Goal: Task Accomplishment & Management: Complete application form

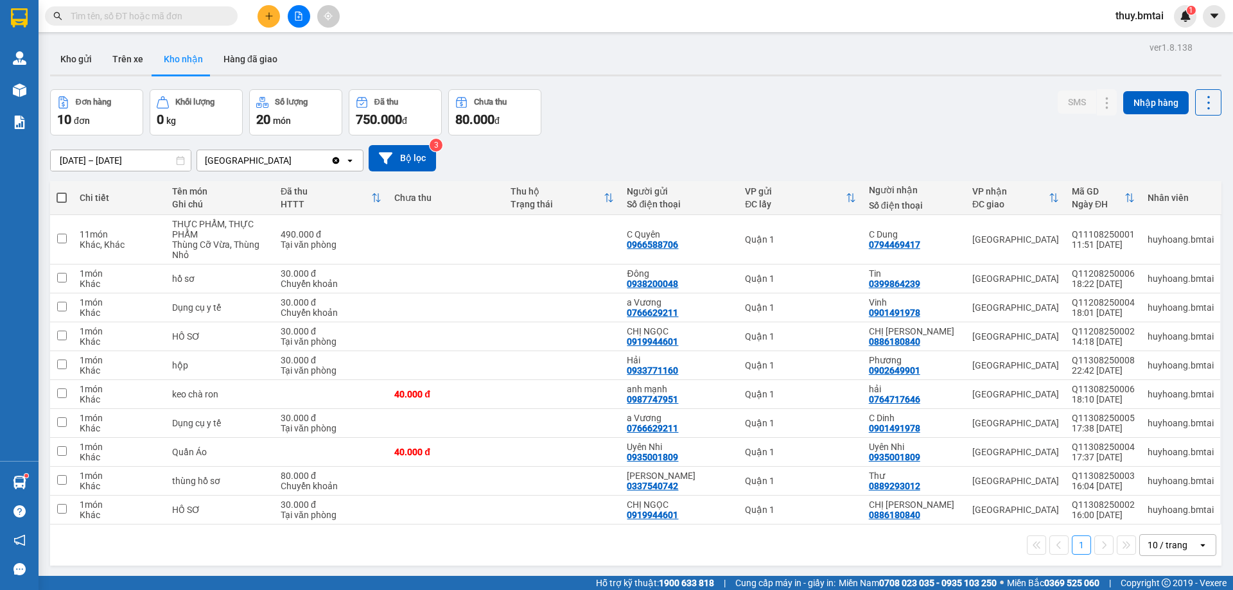
click at [178, 14] on input "text" at bounding box center [146, 16] width 151 height 14
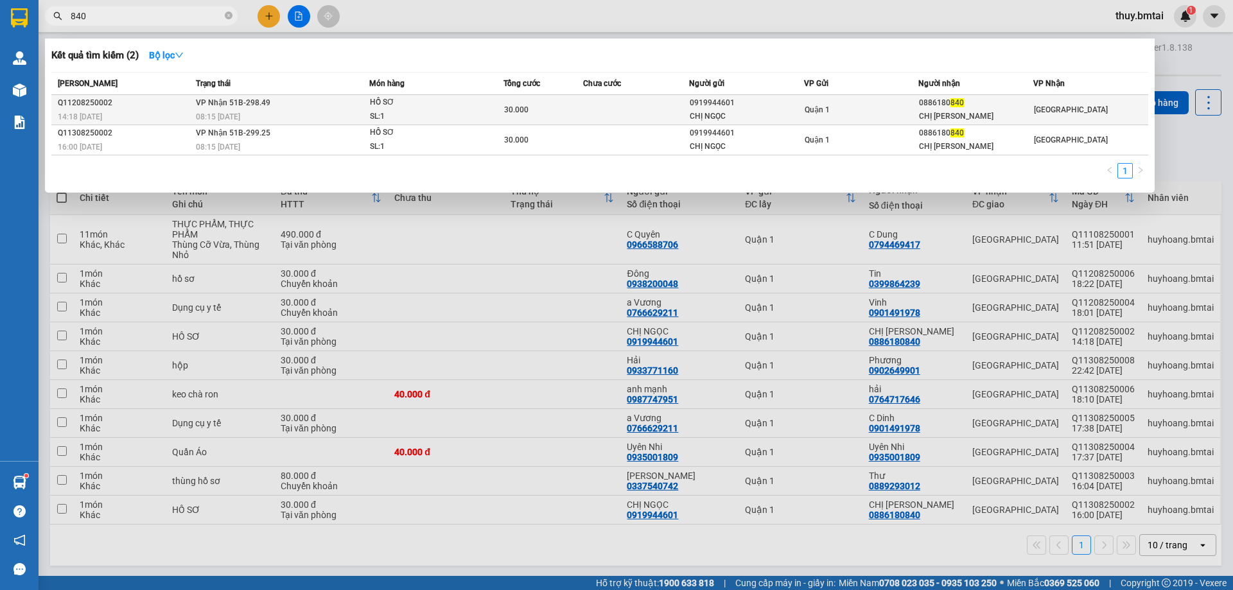
type input "840"
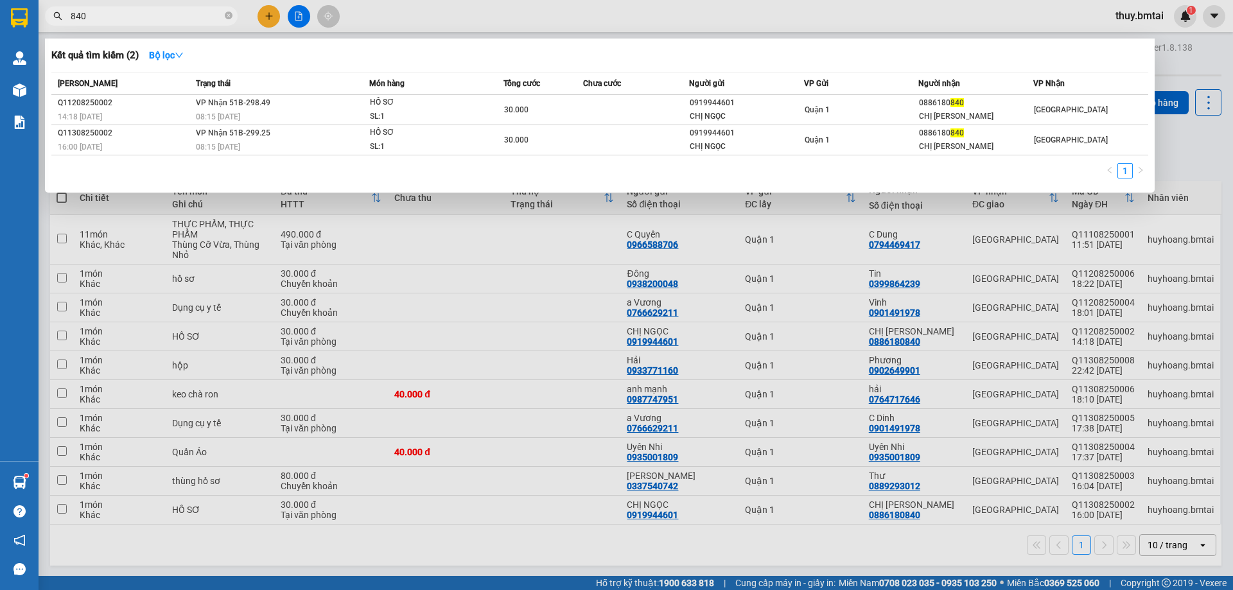
click at [973, 107] on div "0886180 840" at bounding box center [976, 102] width 114 height 13
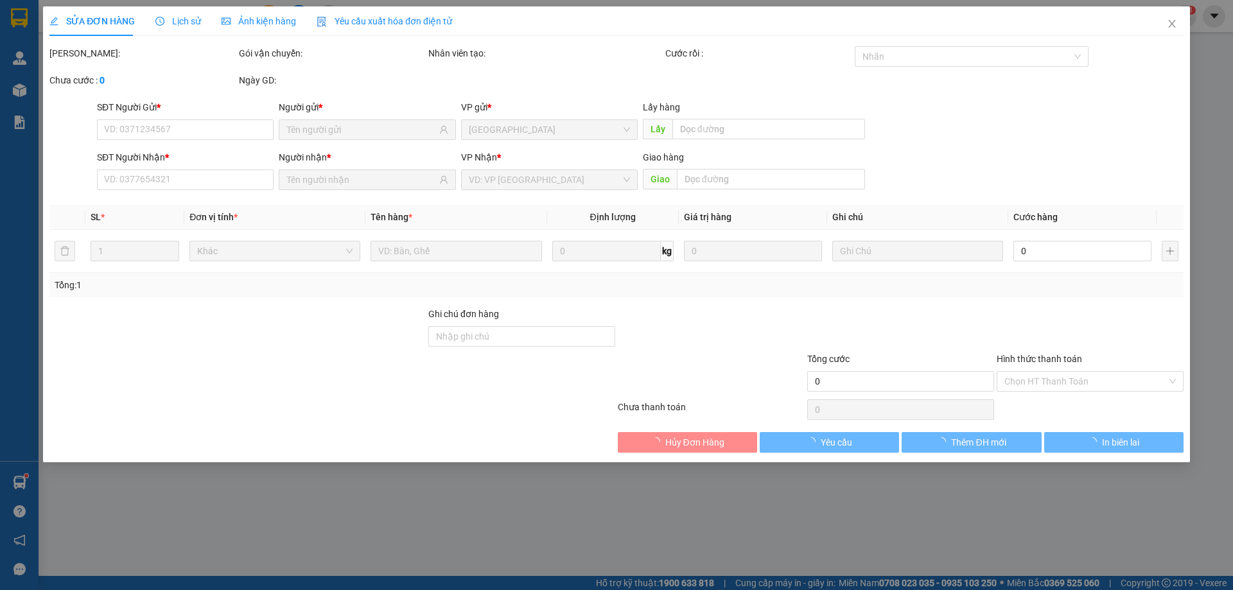
type input "0919944601"
type input "CHỊ NGỌC"
type input "0886180840"
type input "CHỊ [PERSON_NAME]"
type input "ĐÃ TT TM 12/08"
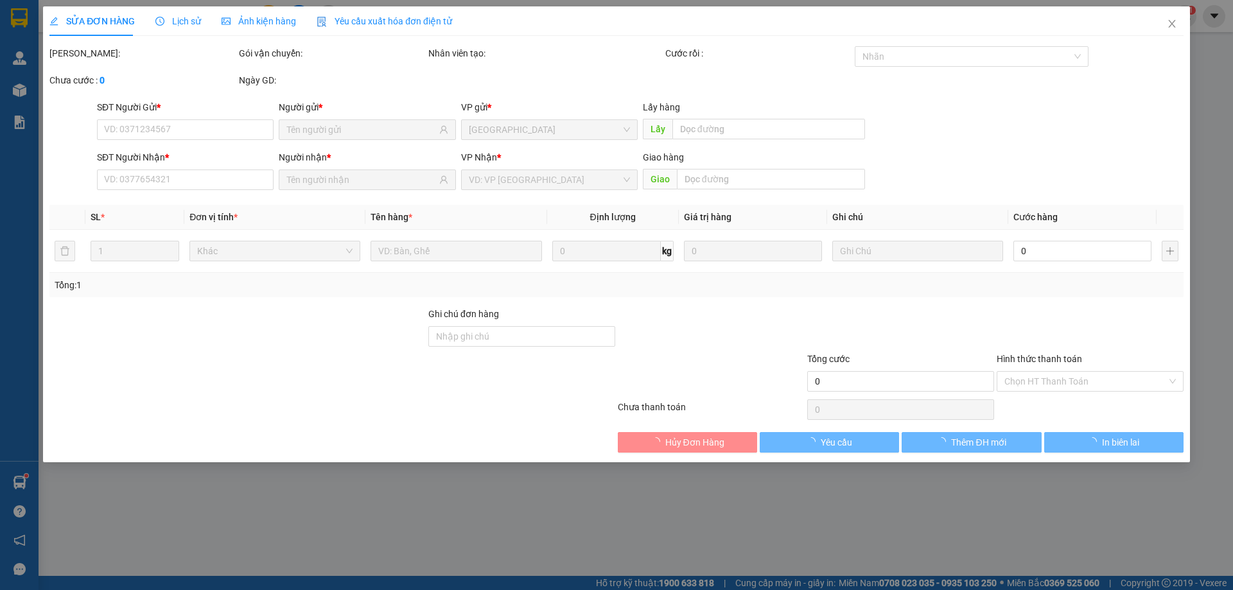
type input "30.000"
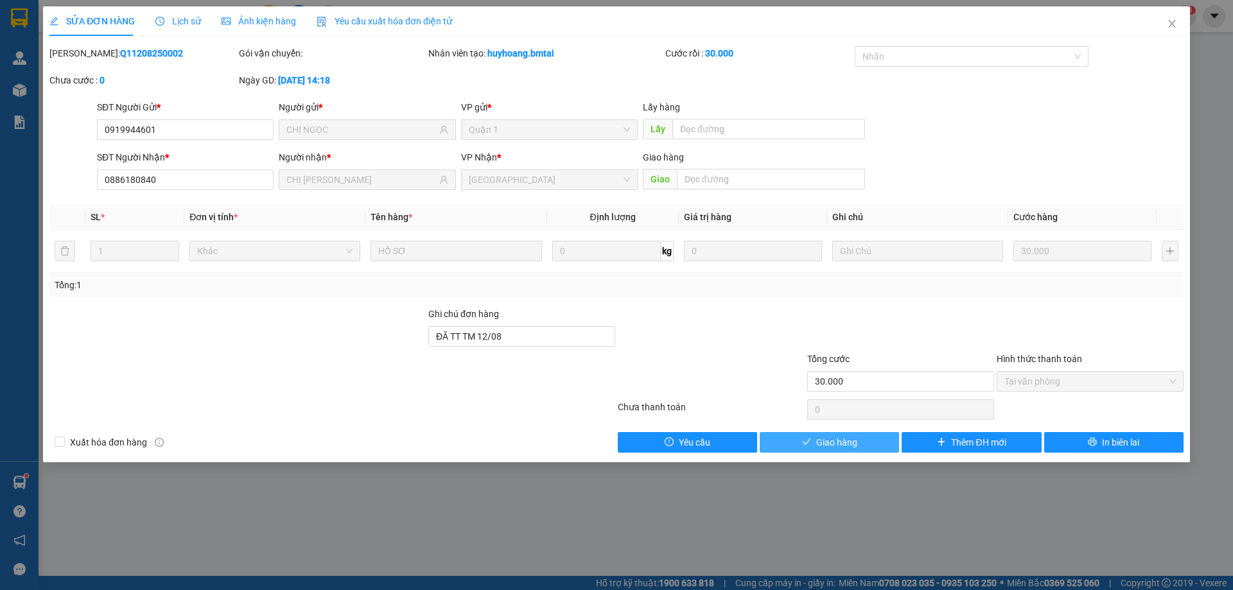
click at [843, 447] on span "Giao hàng" at bounding box center [836, 442] width 41 height 14
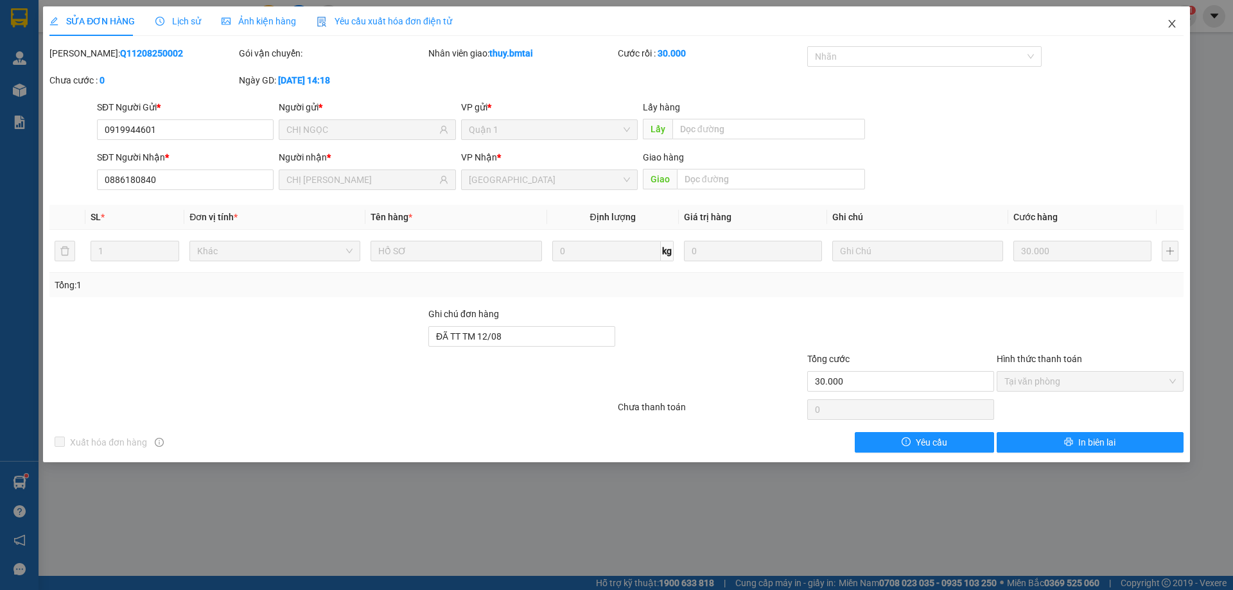
click at [1174, 24] on icon "close" at bounding box center [1171, 24] width 10 height 10
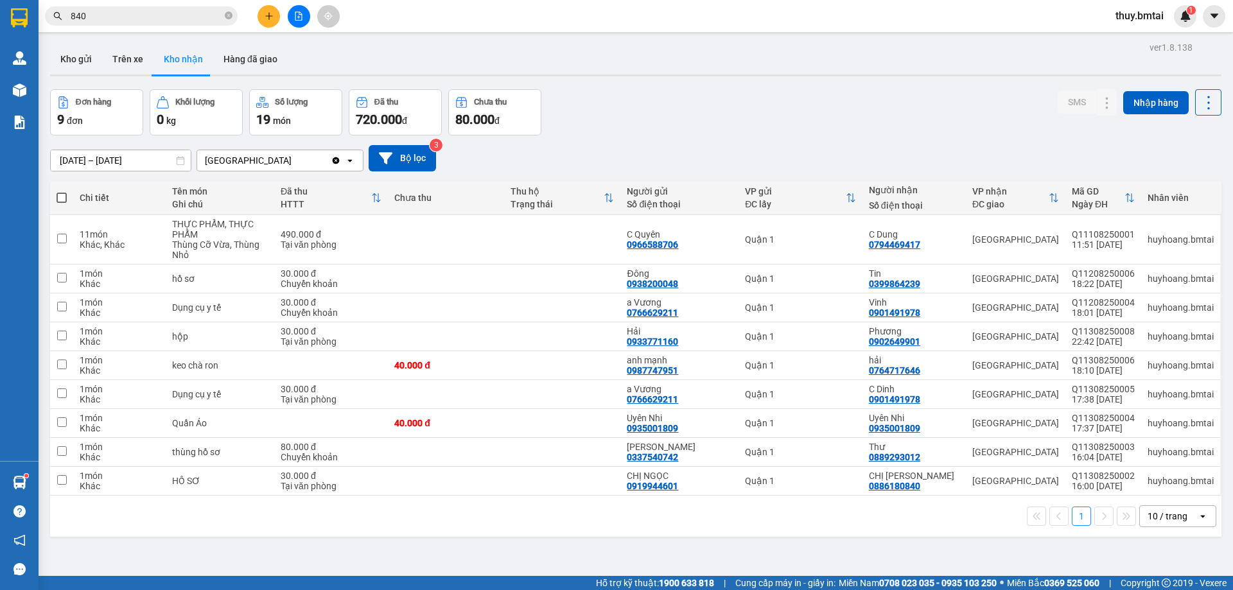
click at [135, 19] on input "840" at bounding box center [146, 16] width 151 height 14
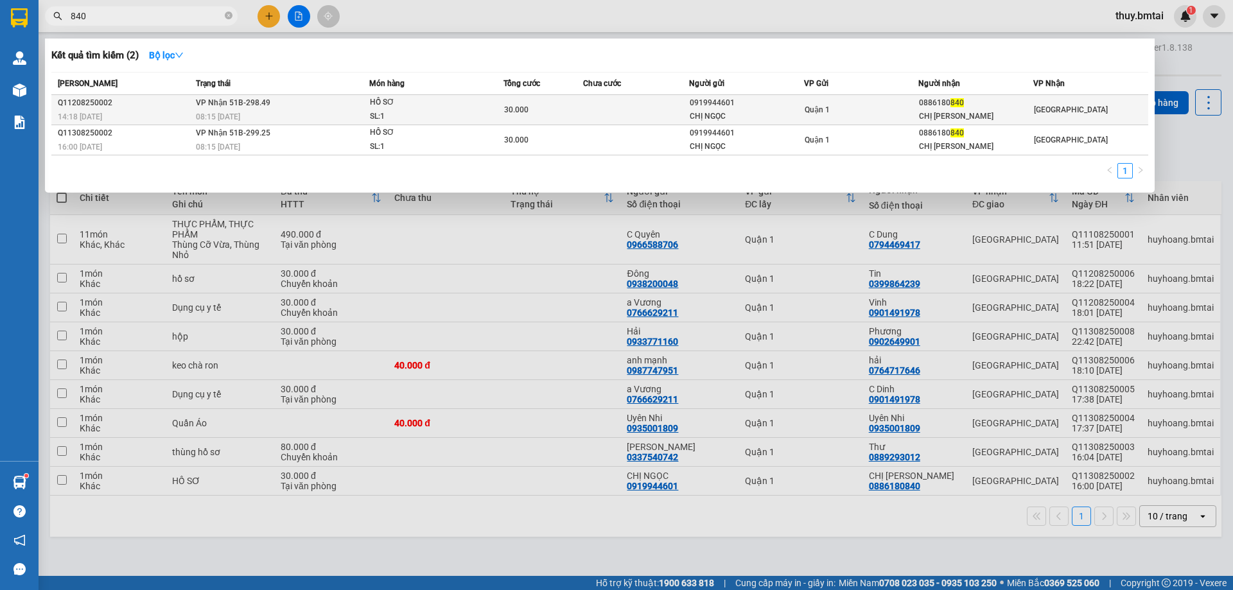
click at [974, 110] on div "CHỊ [PERSON_NAME]" at bounding box center [976, 116] width 114 height 13
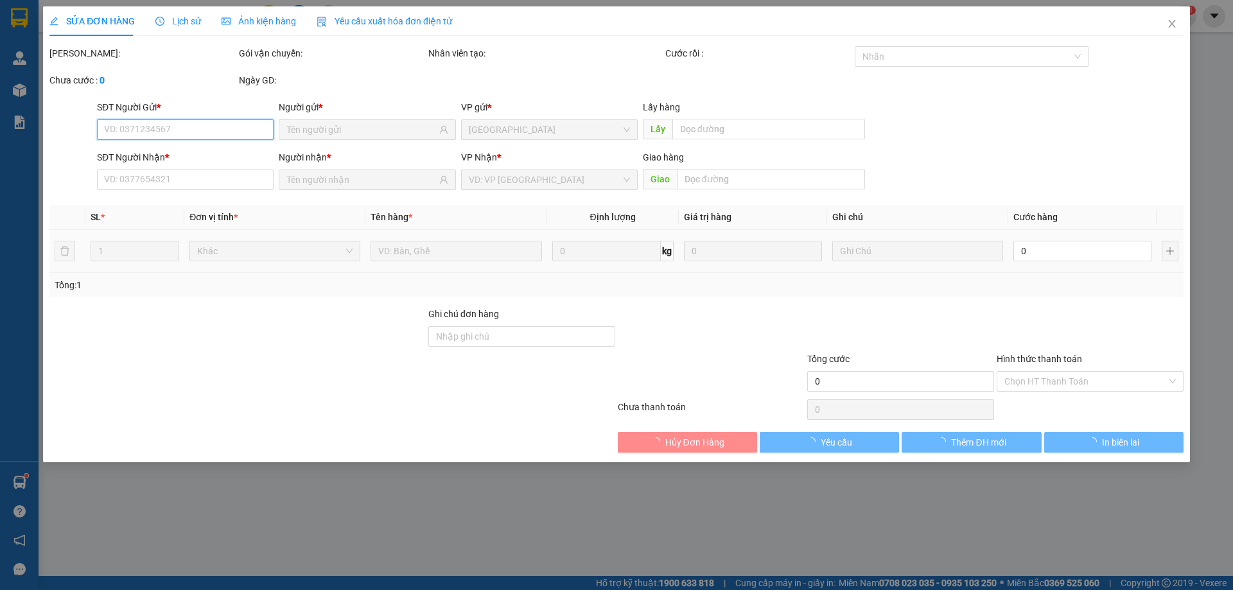
type input "0919944601"
type input "CHỊ NGỌC"
type input "0886180840"
type input "CHỊ [PERSON_NAME]"
type input "ĐÃ TT TM 12/08"
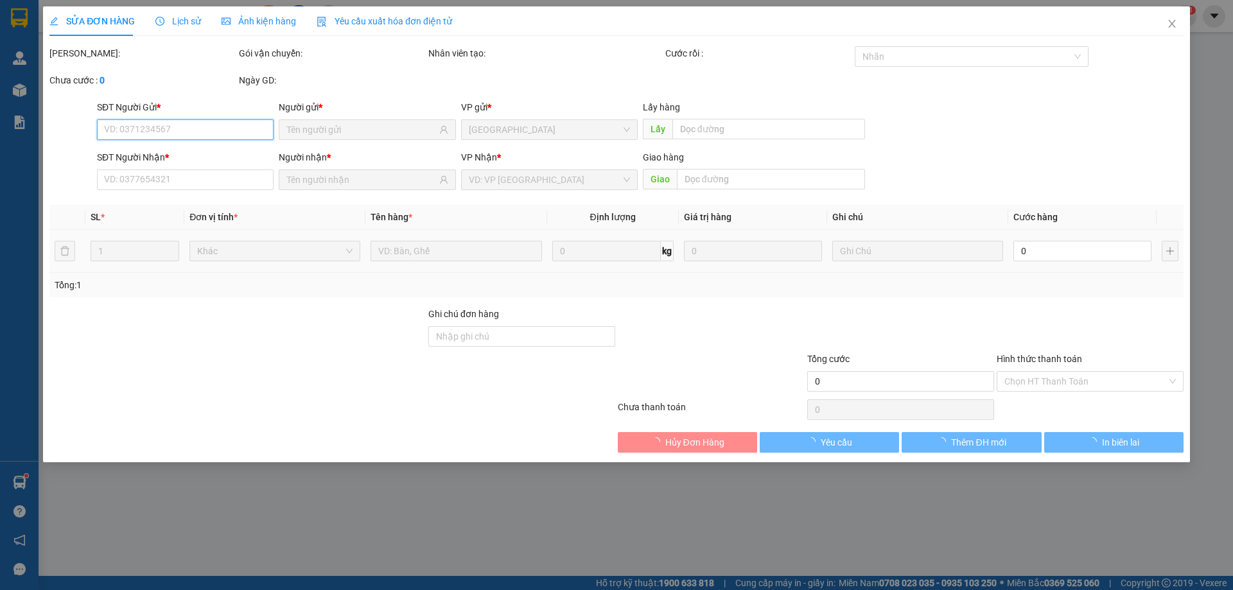
type input "30.000"
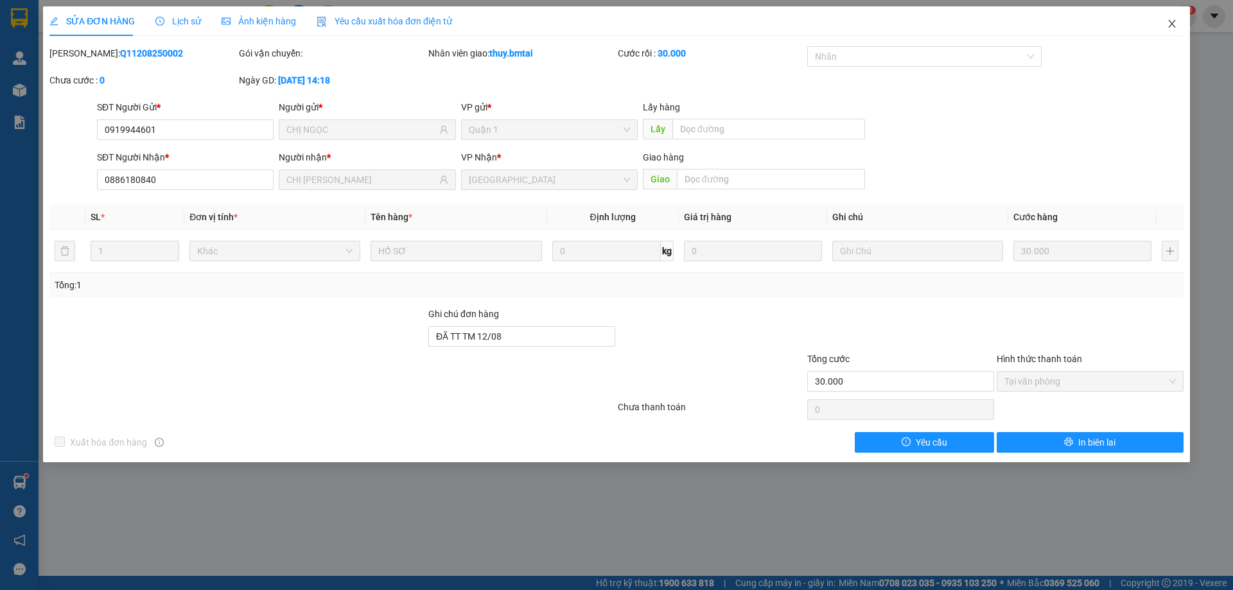
click at [1170, 25] on icon "close" at bounding box center [1171, 24] width 10 height 10
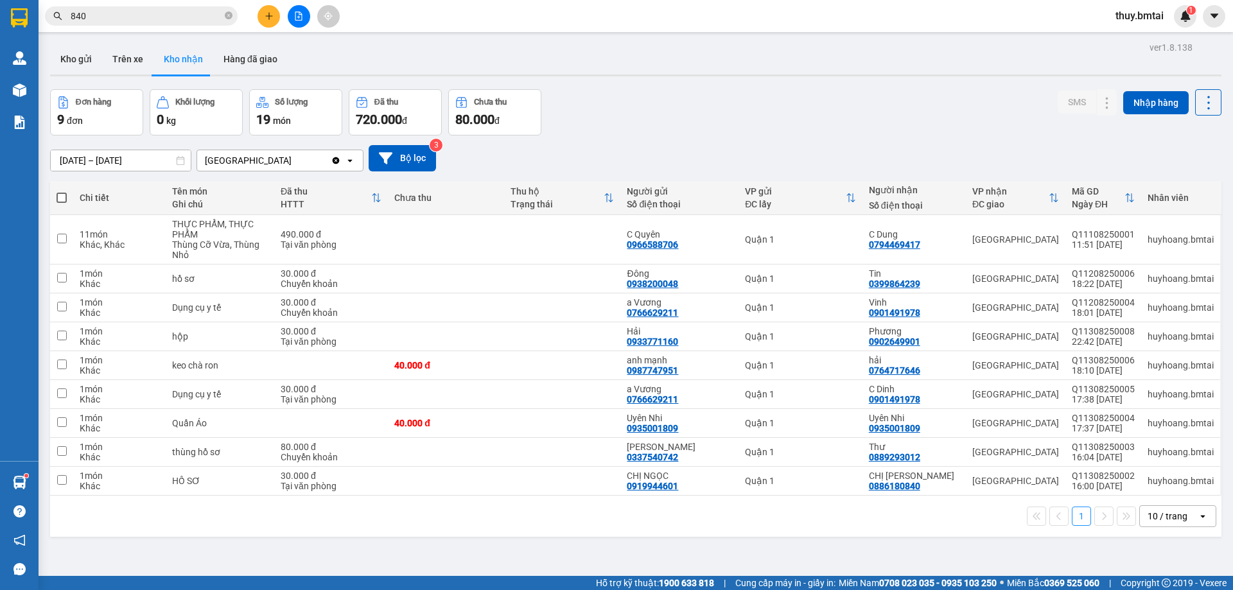
click at [175, 15] on input "840" at bounding box center [146, 16] width 151 height 14
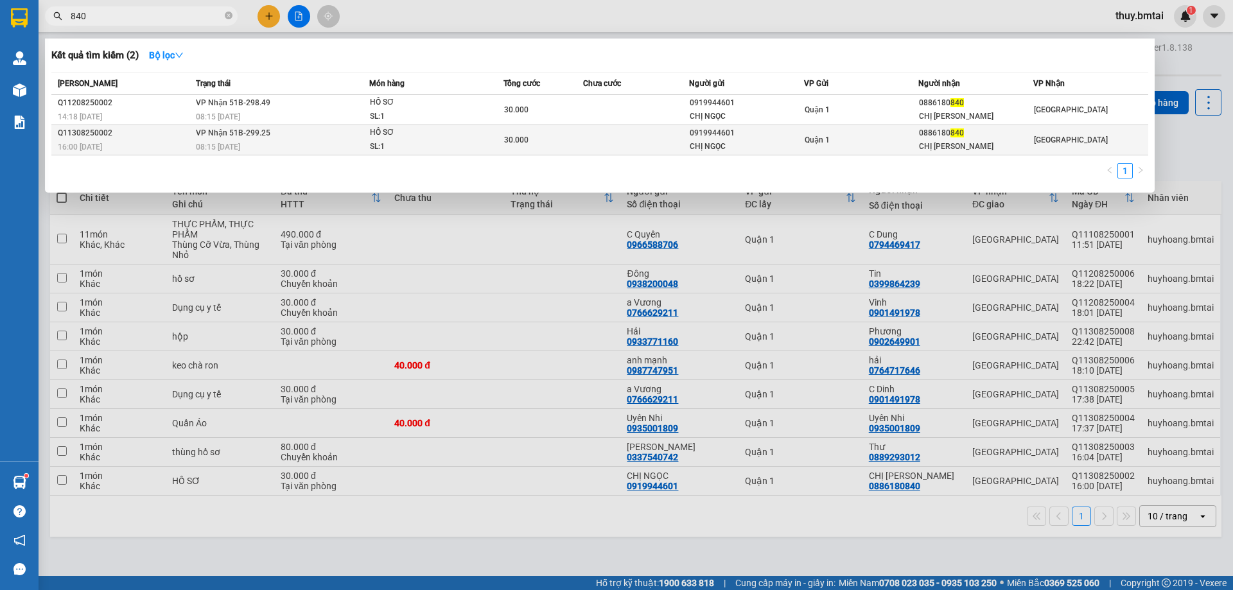
click at [958, 142] on div "CHỊ [PERSON_NAME]" at bounding box center [976, 146] width 114 height 13
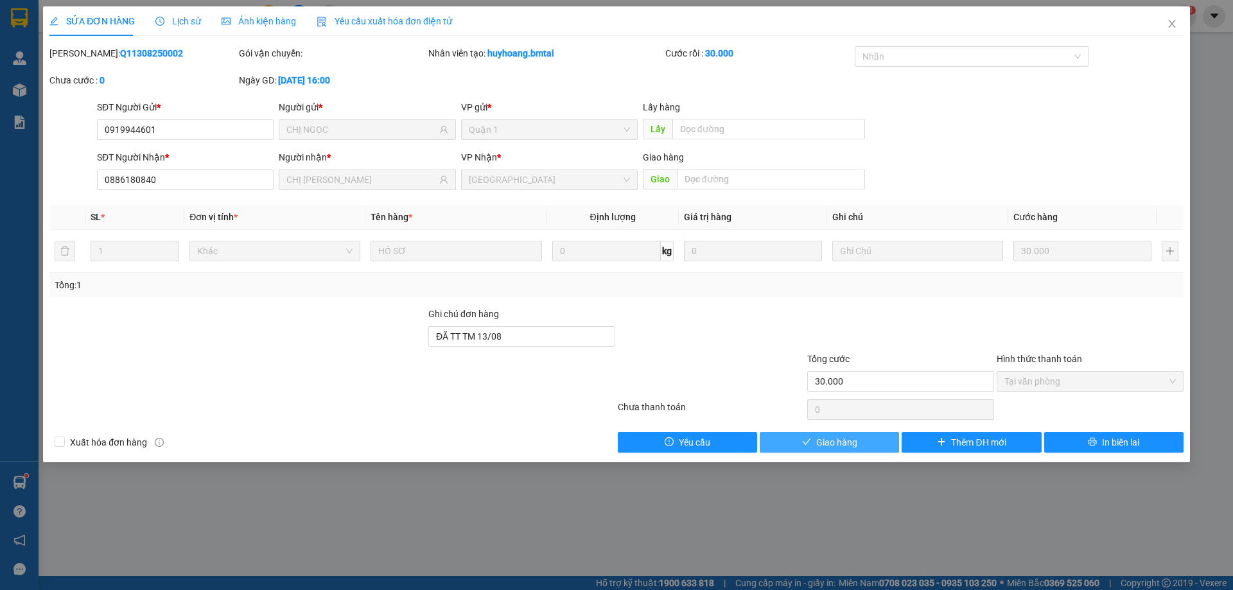
click at [845, 440] on span "Giao hàng" at bounding box center [836, 442] width 41 height 14
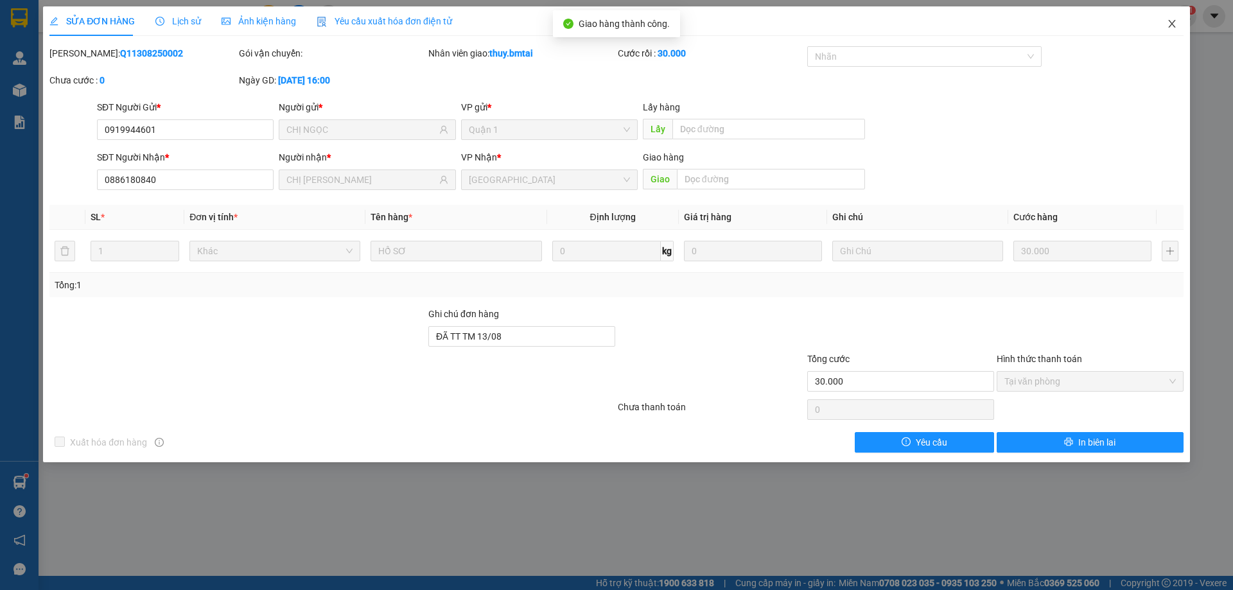
click at [1173, 26] on icon "close" at bounding box center [1171, 24] width 7 height 8
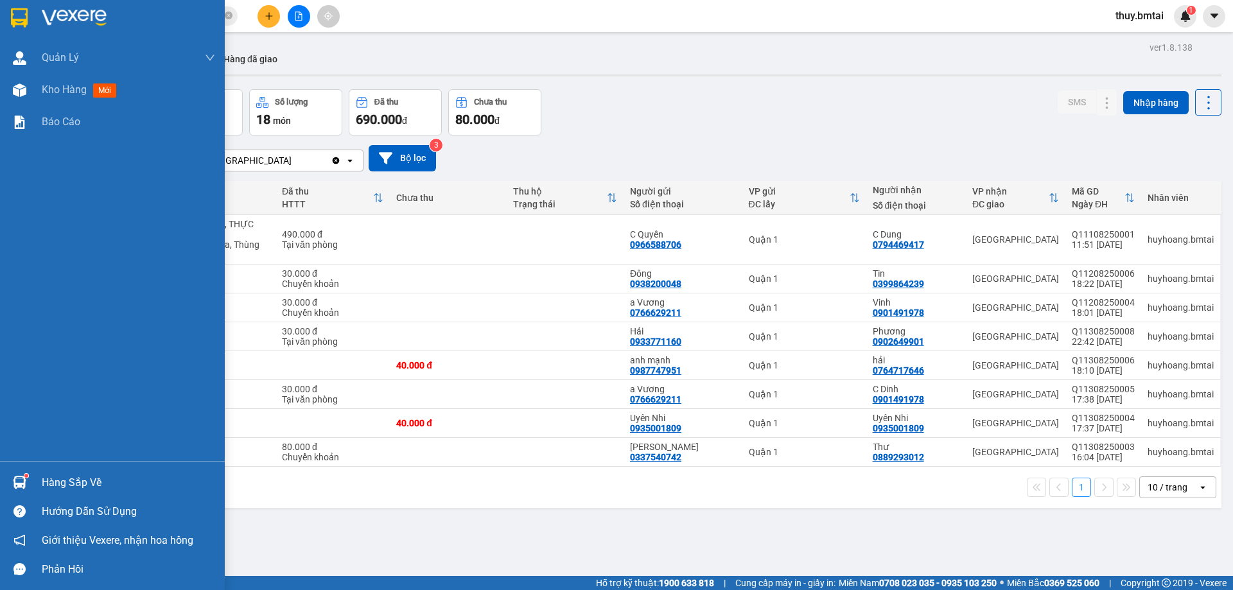
click at [51, 485] on div "Hàng sắp về" at bounding box center [128, 482] width 173 height 19
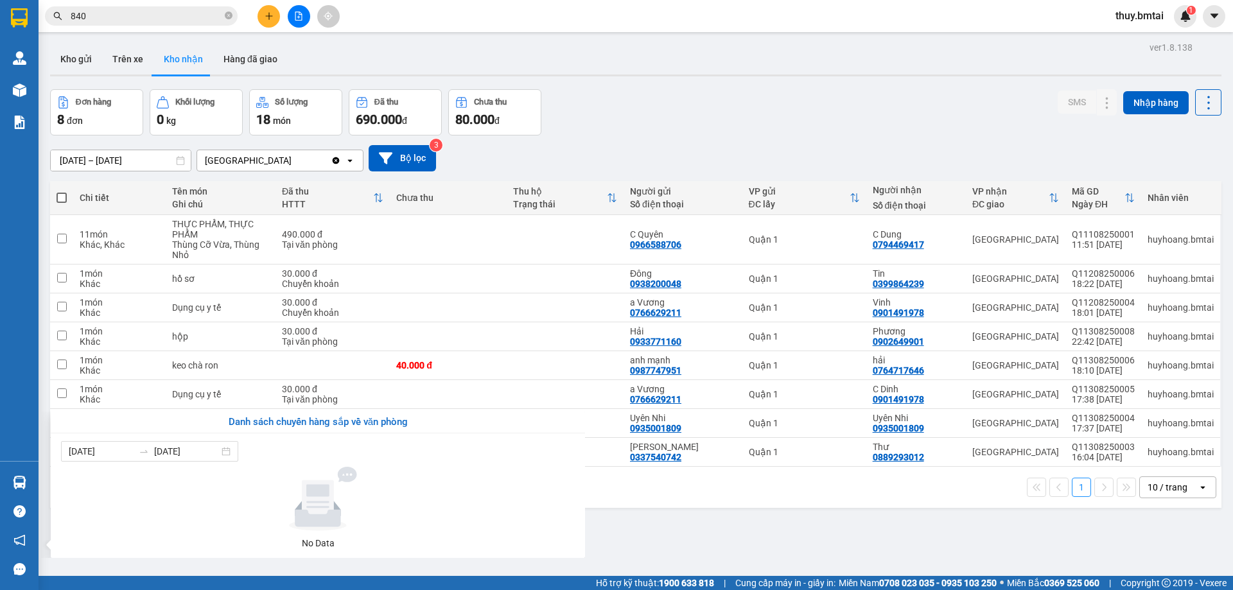
click at [684, 550] on section "Kết quả tìm kiếm ( 2 ) Bộ lọc Mã ĐH Trạng thái Món hàng Tổng cước Chưa cước Ngư…" at bounding box center [616, 295] width 1233 height 590
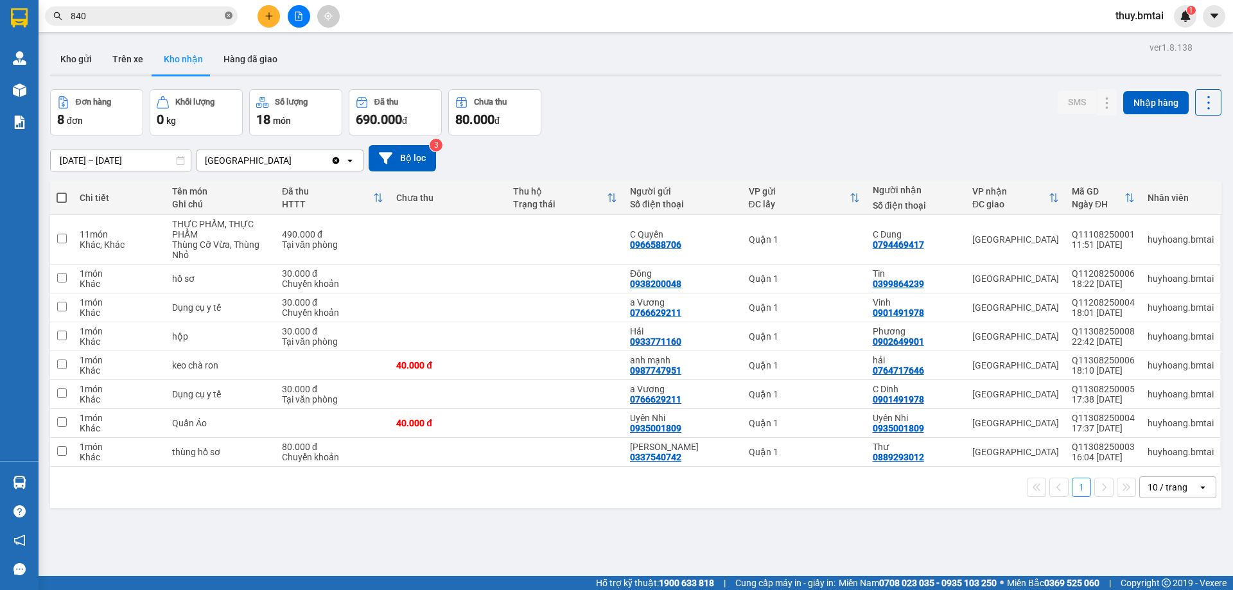
click at [227, 15] on icon "close-circle" at bounding box center [229, 16] width 8 height 8
click at [205, 19] on input "text" at bounding box center [146, 16] width 151 height 14
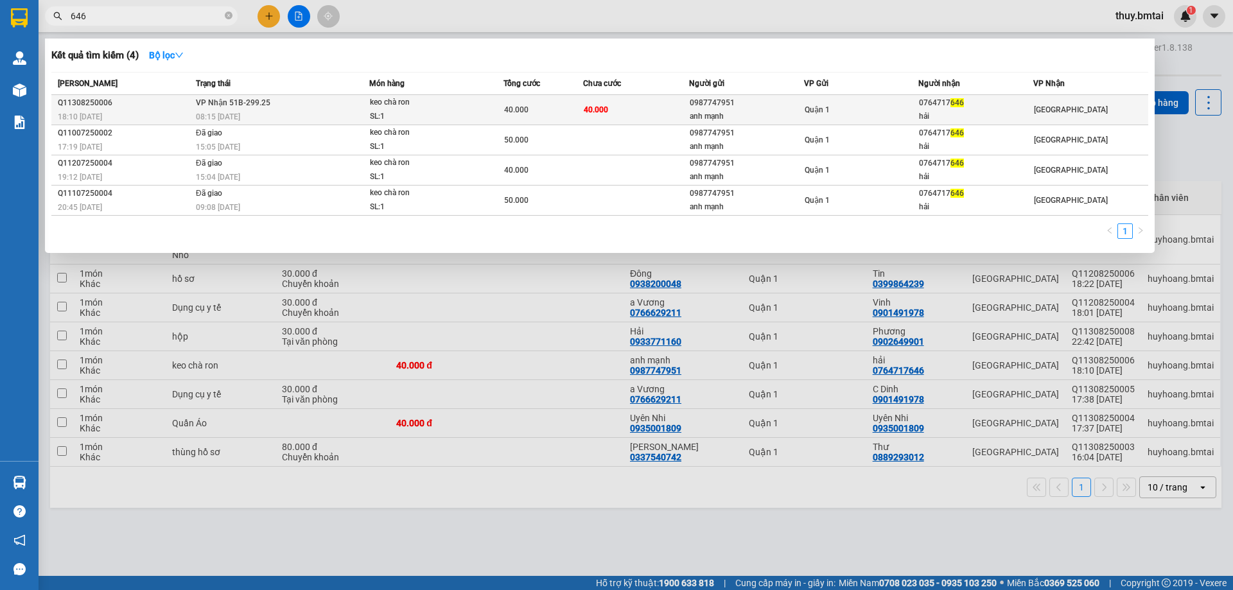
type input "646"
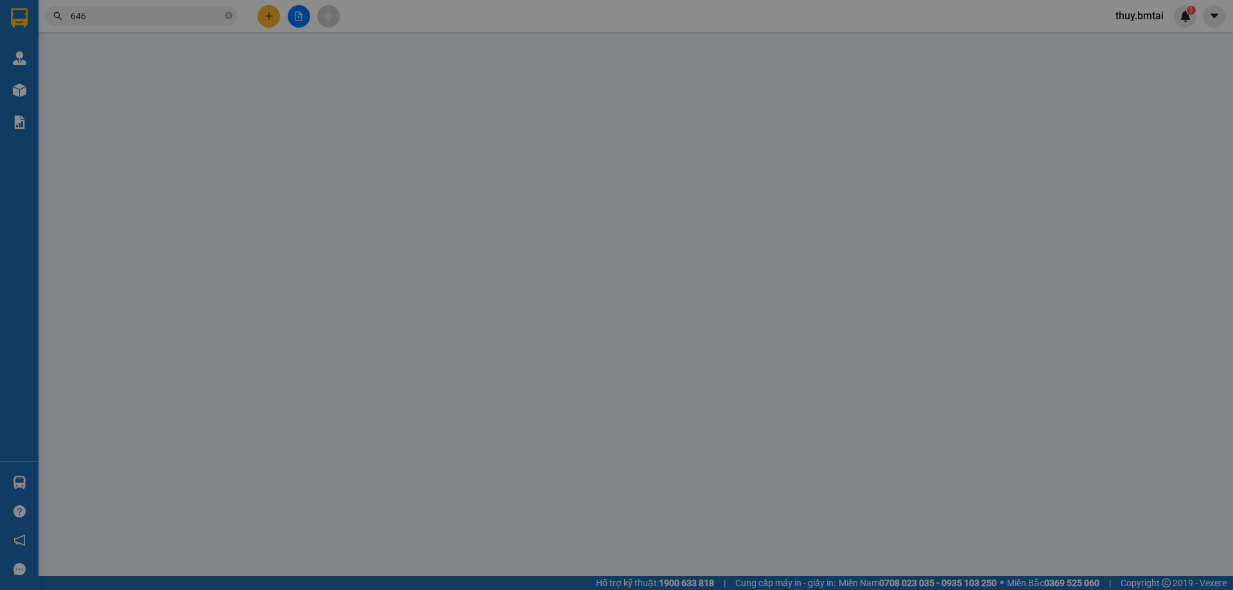
type input "0987747951"
type input "anh mạnh"
type input "0764717646"
type input "hải"
type input "40.000"
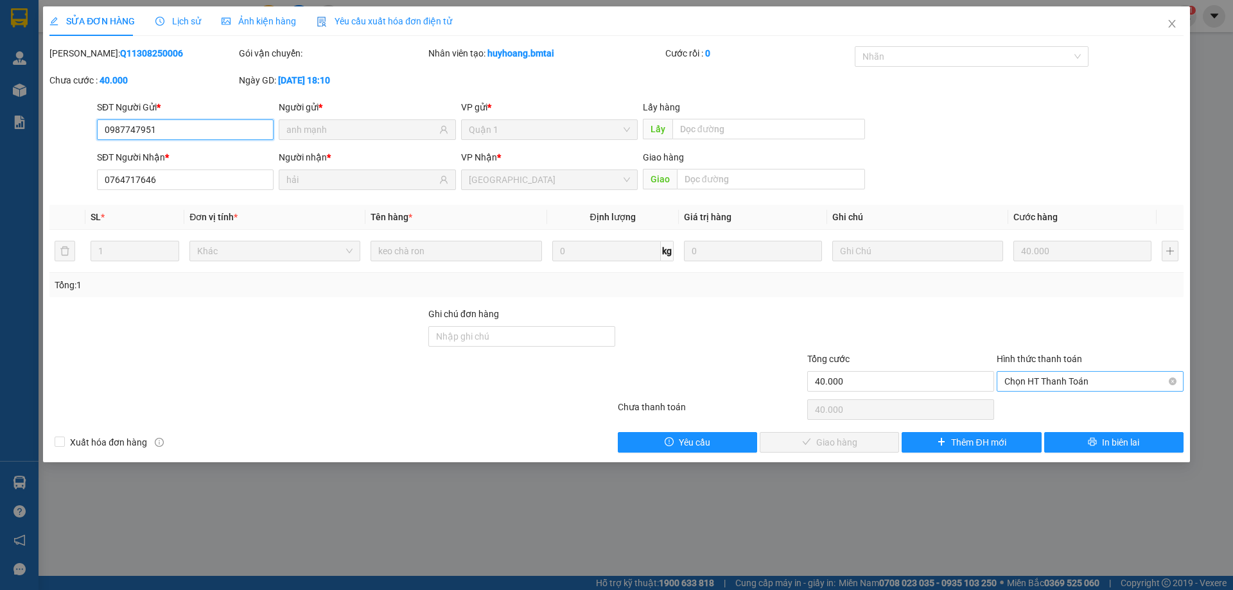
click at [1034, 385] on span "Chọn HT Thanh Toán" at bounding box center [1089, 381] width 171 height 19
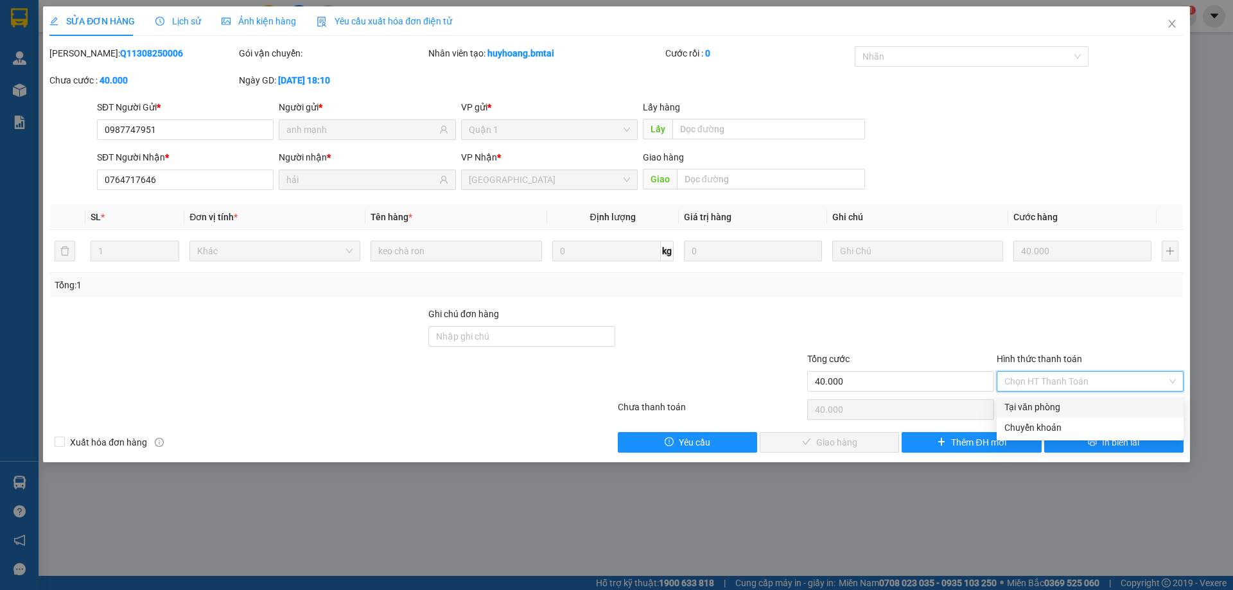
click at [1048, 404] on div "Tại văn phòng" at bounding box center [1089, 407] width 171 height 14
type input "0"
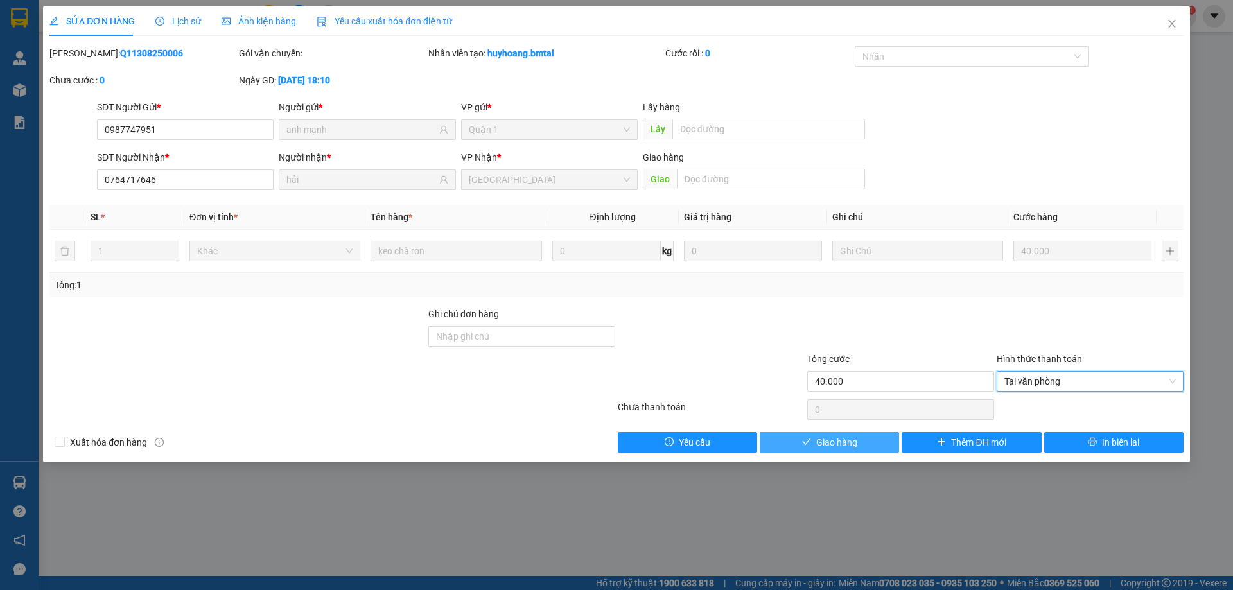
click at [868, 444] on button "Giao hàng" at bounding box center [828, 442] width 139 height 21
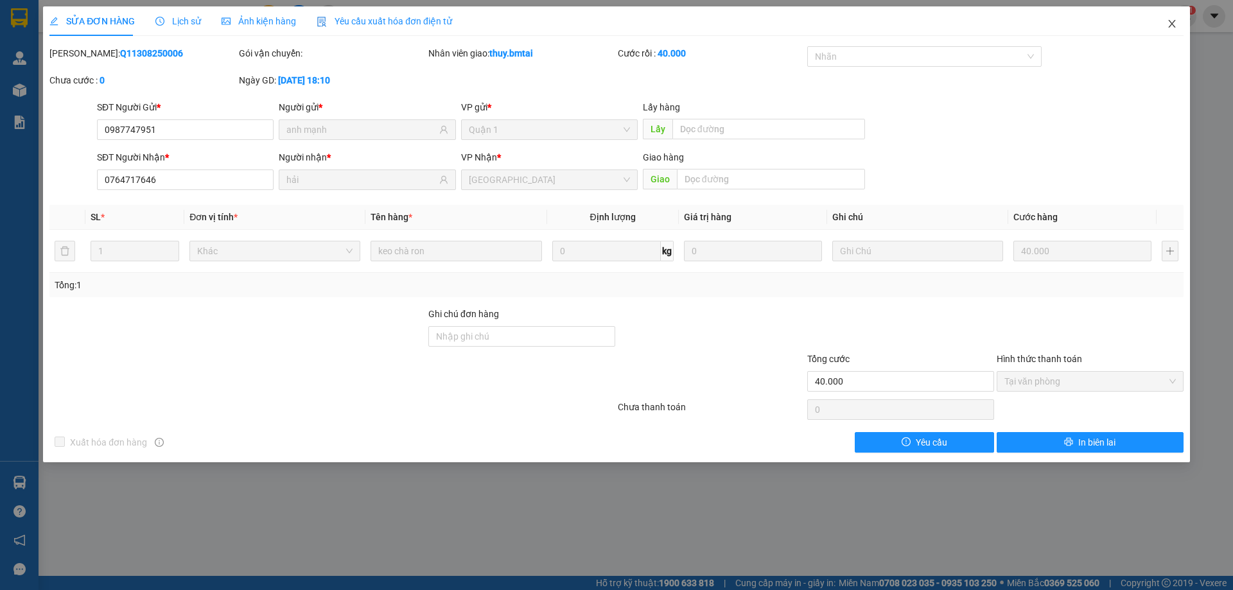
click at [1168, 24] on icon "close" at bounding box center [1171, 24] width 10 height 10
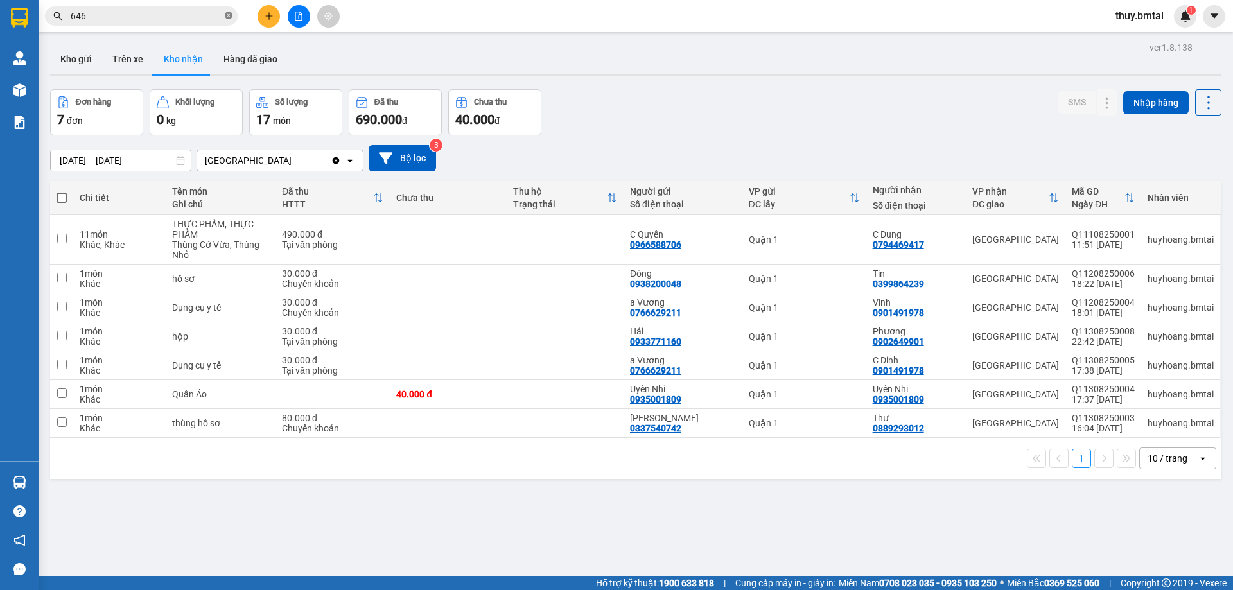
click at [227, 15] on icon "close-circle" at bounding box center [229, 16] width 8 height 8
click at [178, 17] on input "text" at bounding box center [146, 16] width 151 height 14
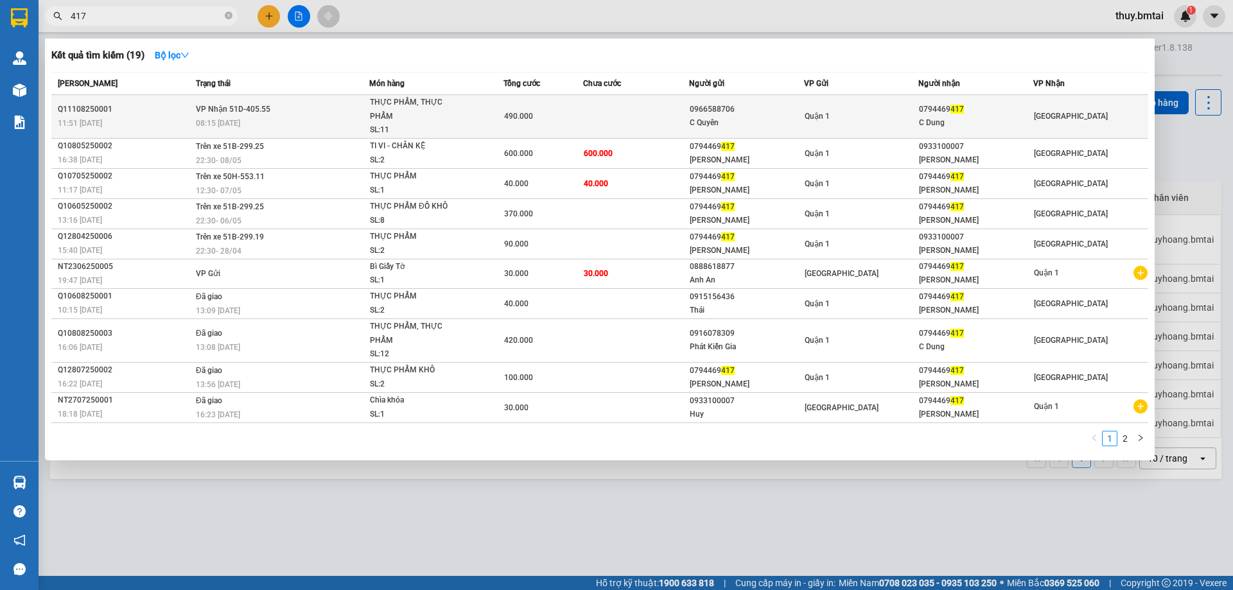
type input "417"
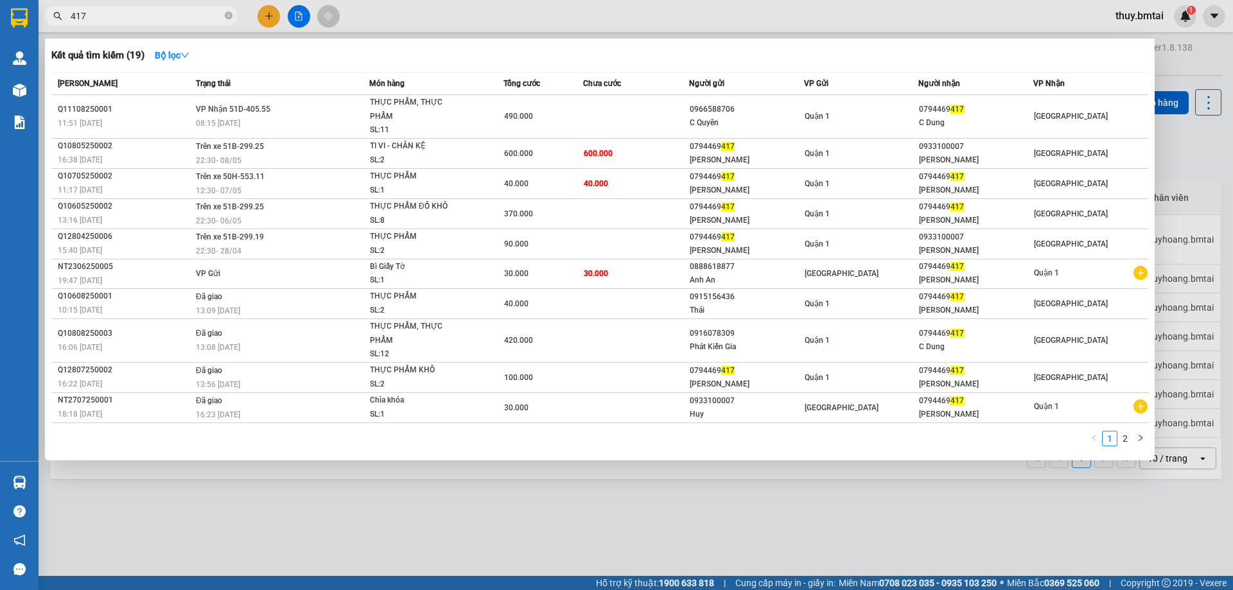
click at [862, 114] on div "Quận 1" at bounding box center [861, 116] width 114 height 14
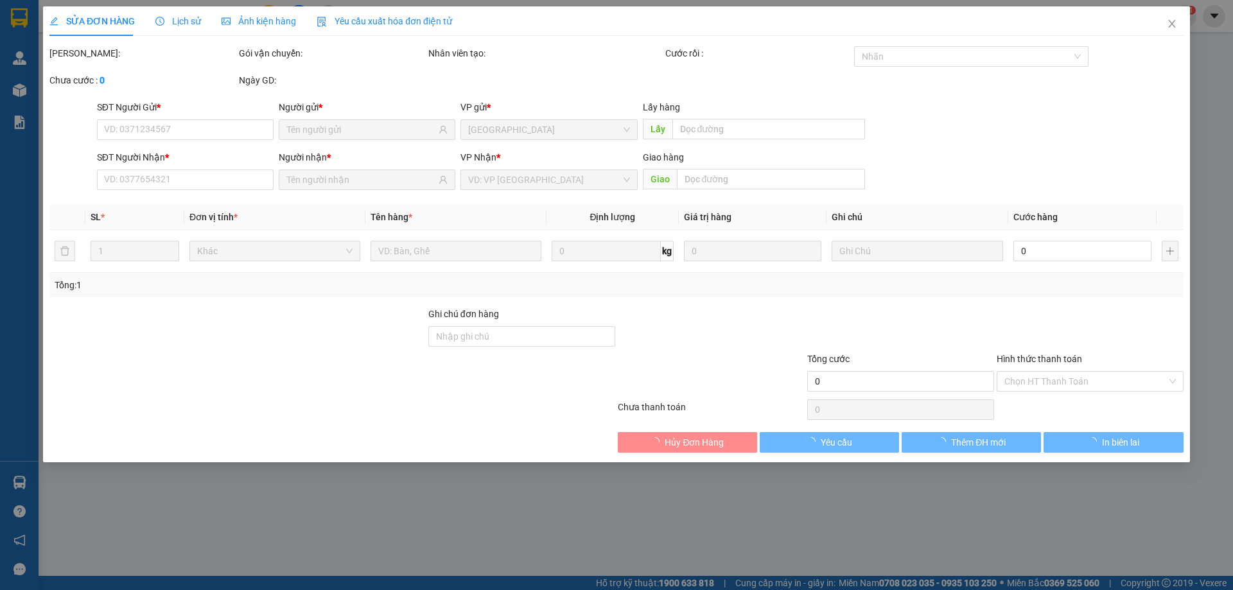
type input "0966588706"
type input "C Quyên"
type input "0794469417"
type input "C Dung"
type input "đã tt tm 11/08"
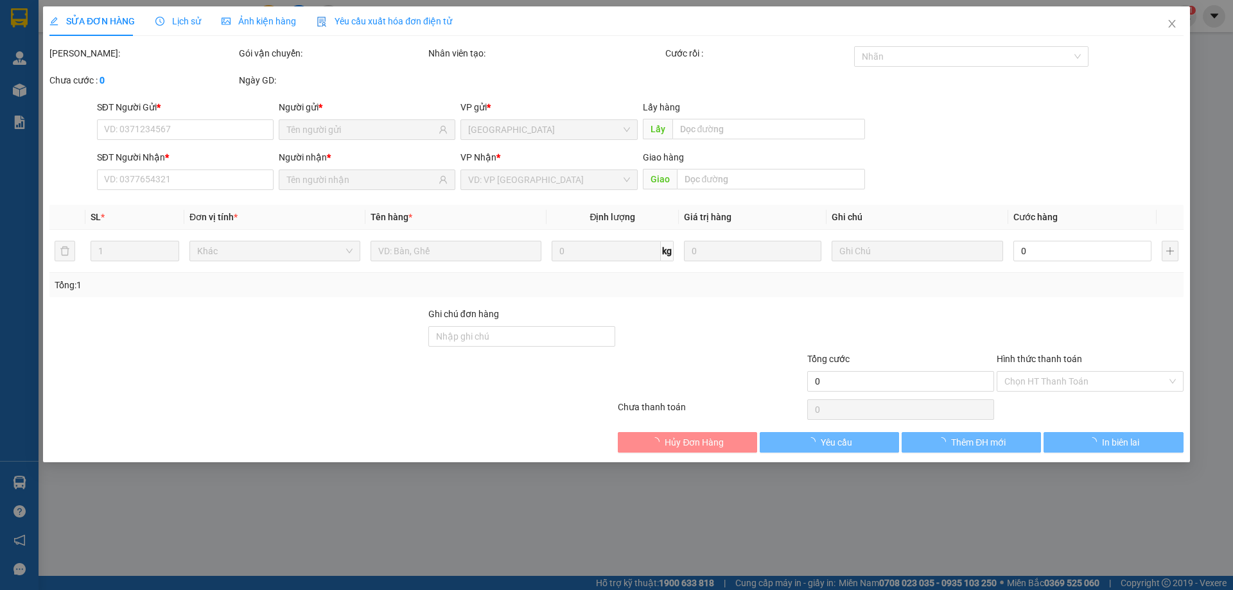
type input "490.000"
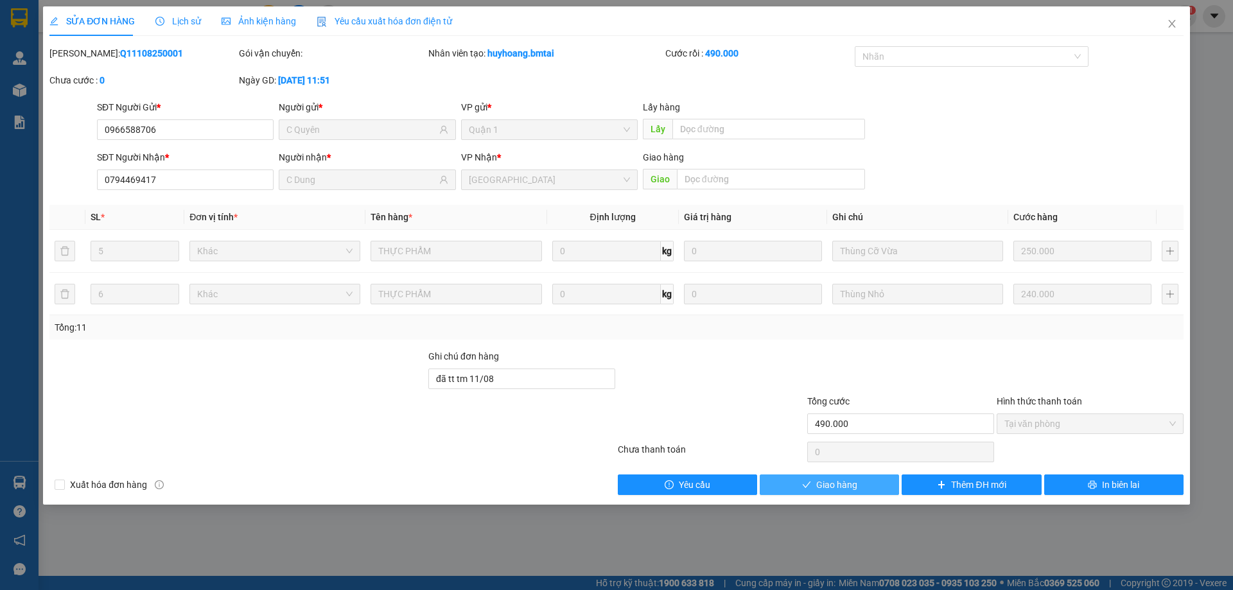
click at [887, 483] on button "Giao hàng" at bounding box center [828, 484] width 139 height 21
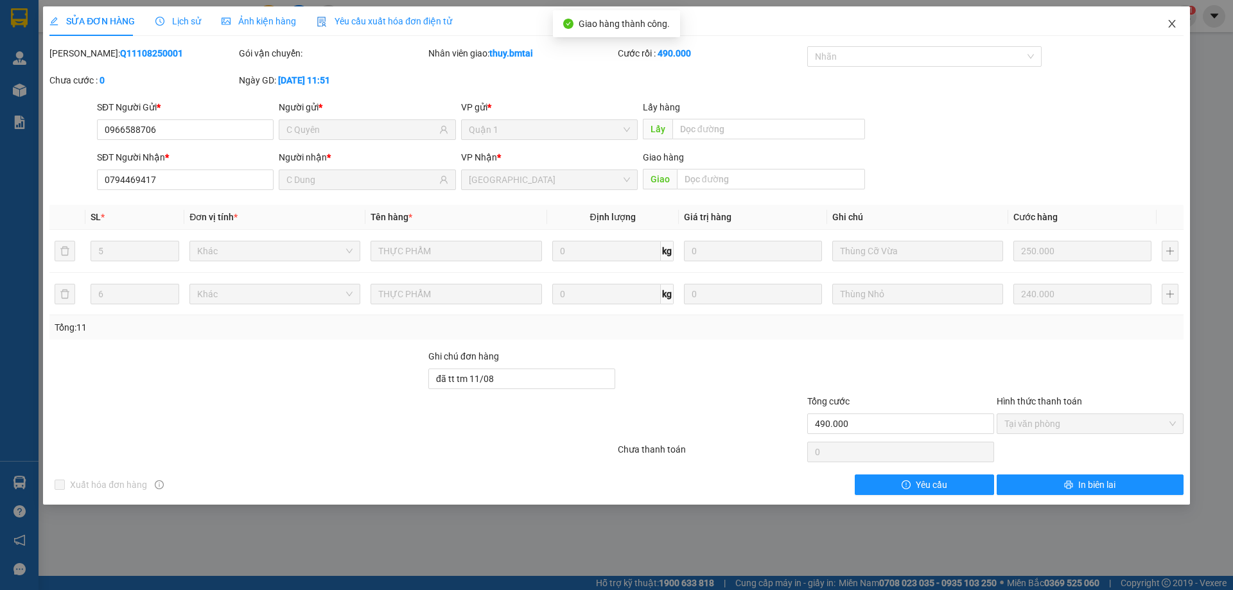
click at [1171, 26] on icon "close" at bounding box center [1171, 24] width 10 height 10
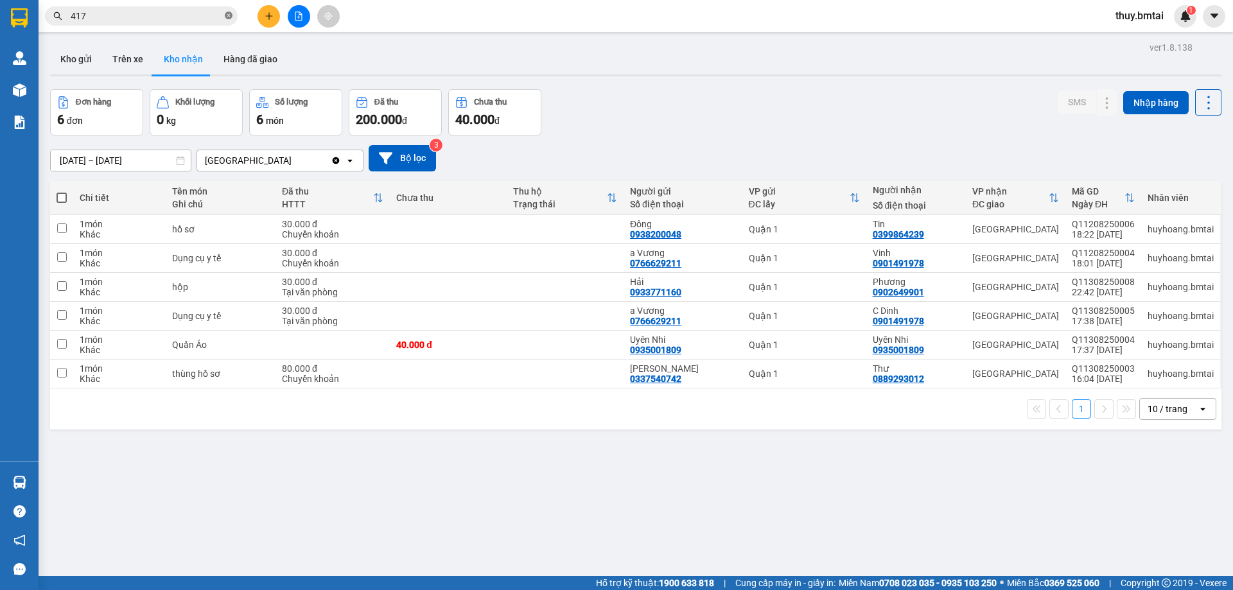
click at [227, 17] on icon "close-circle" at bounding box center [229, 16] width 8 height 8
click at [212, 17] on input "text" at bounding box center [146, 16] width 151 height 14
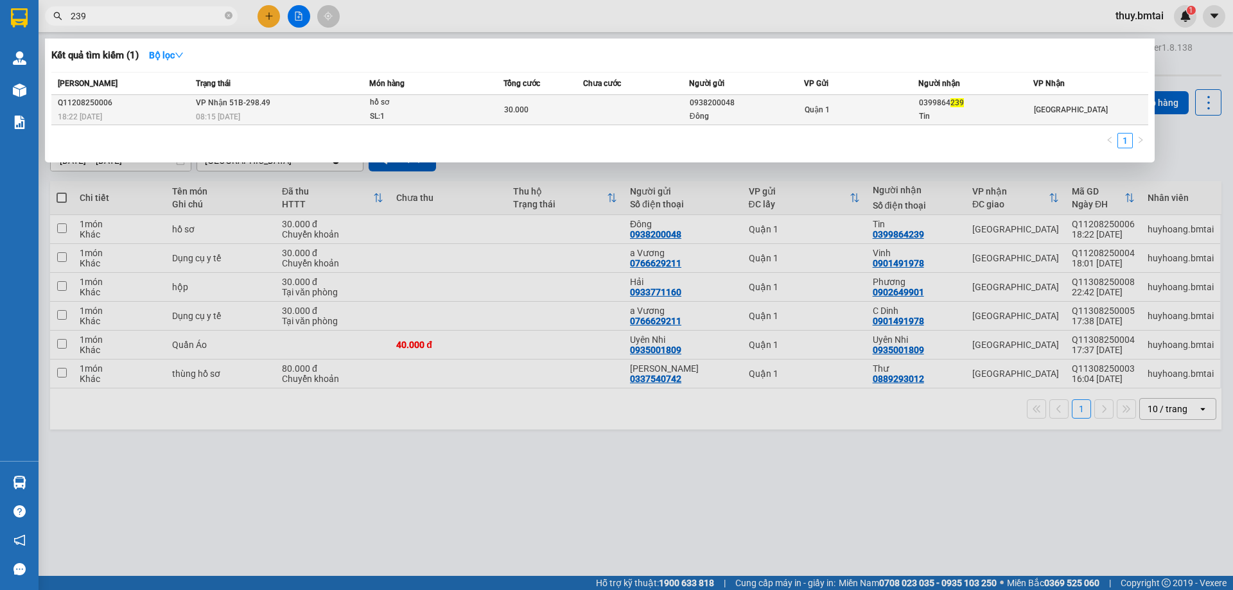
type input "239"
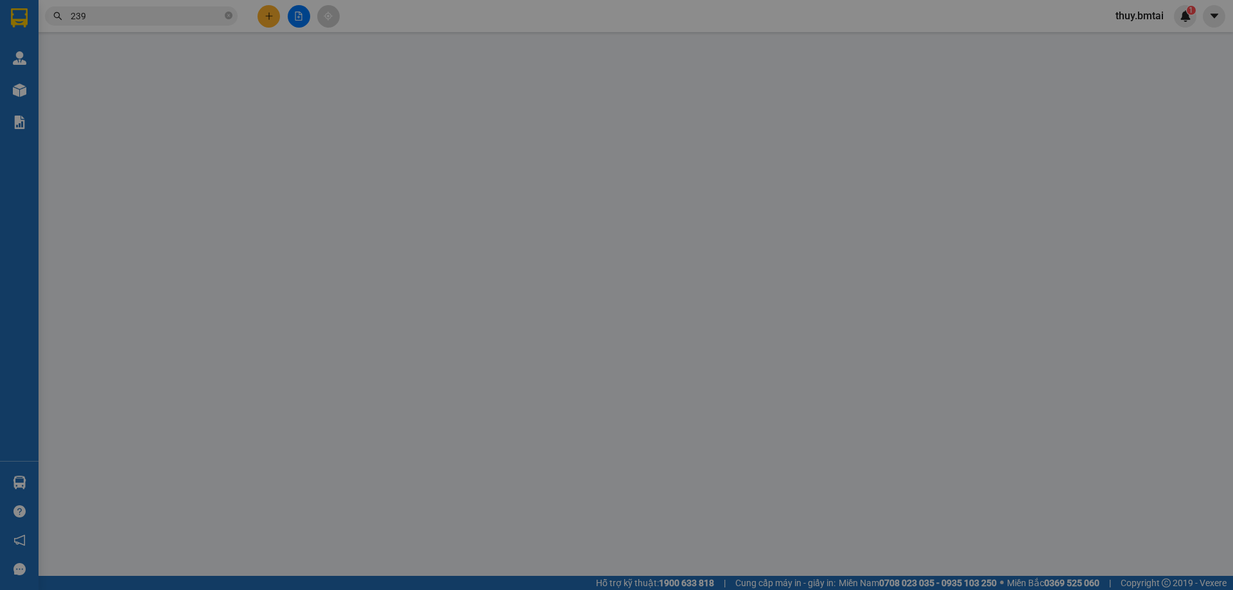
type input "0938200048"
type input "Đông"
type input "0399864239"
type input "Tin"
type input "CK 12/8"
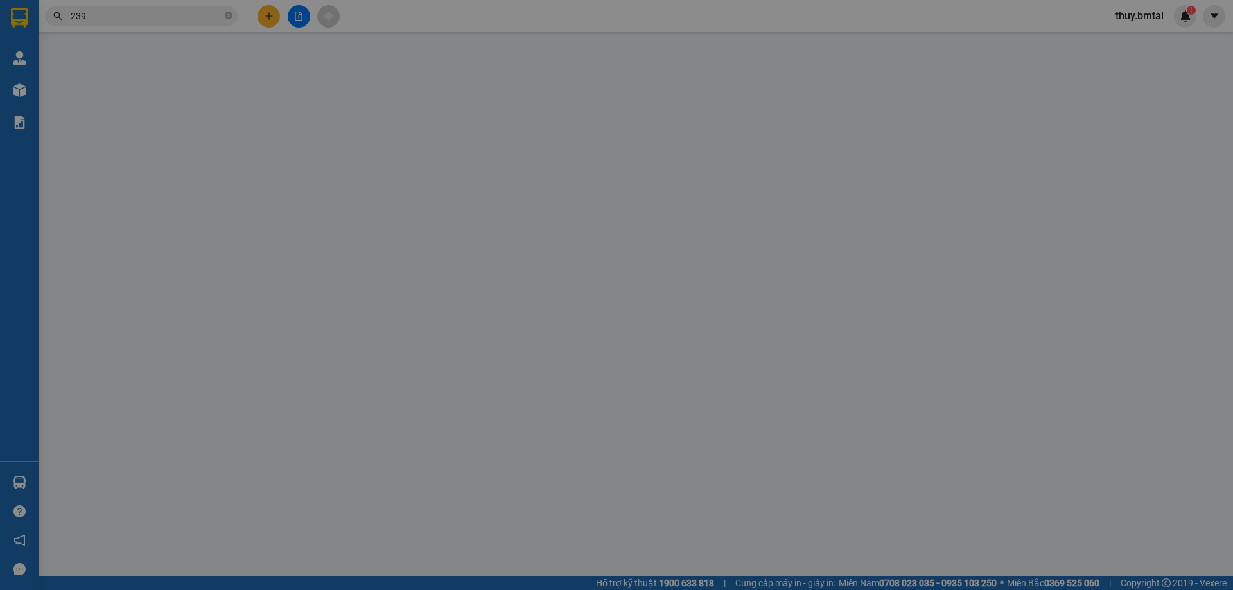
type input "30.000"
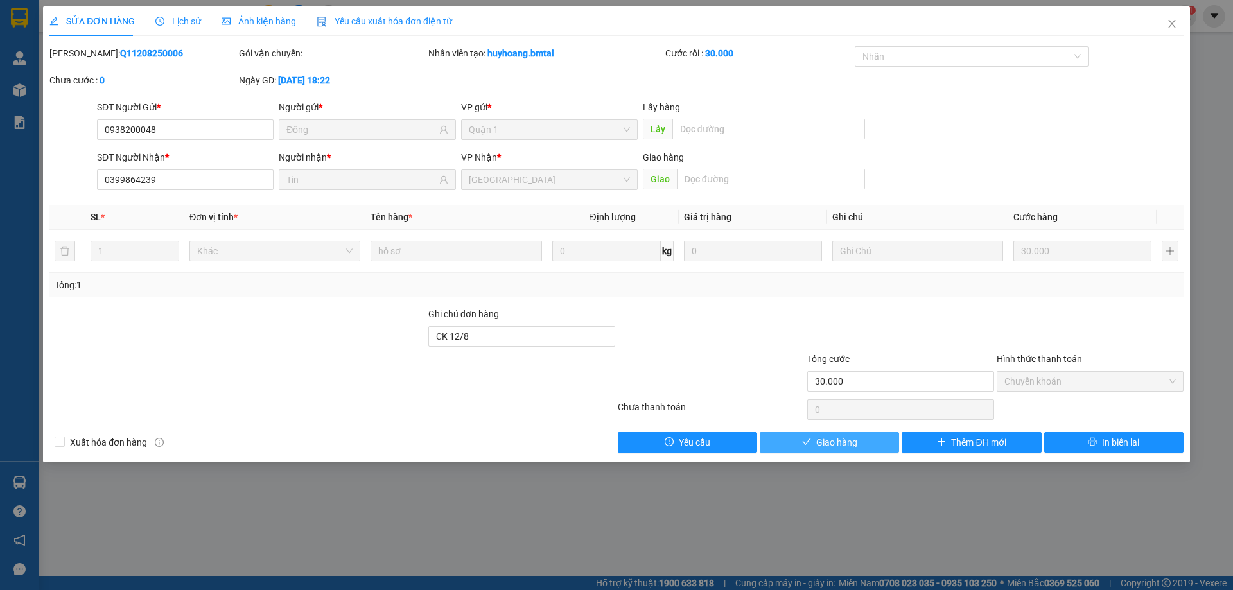
click at [861, 449] on button "Giao hàng" at bounding box center [828, 442] width 139 height 21
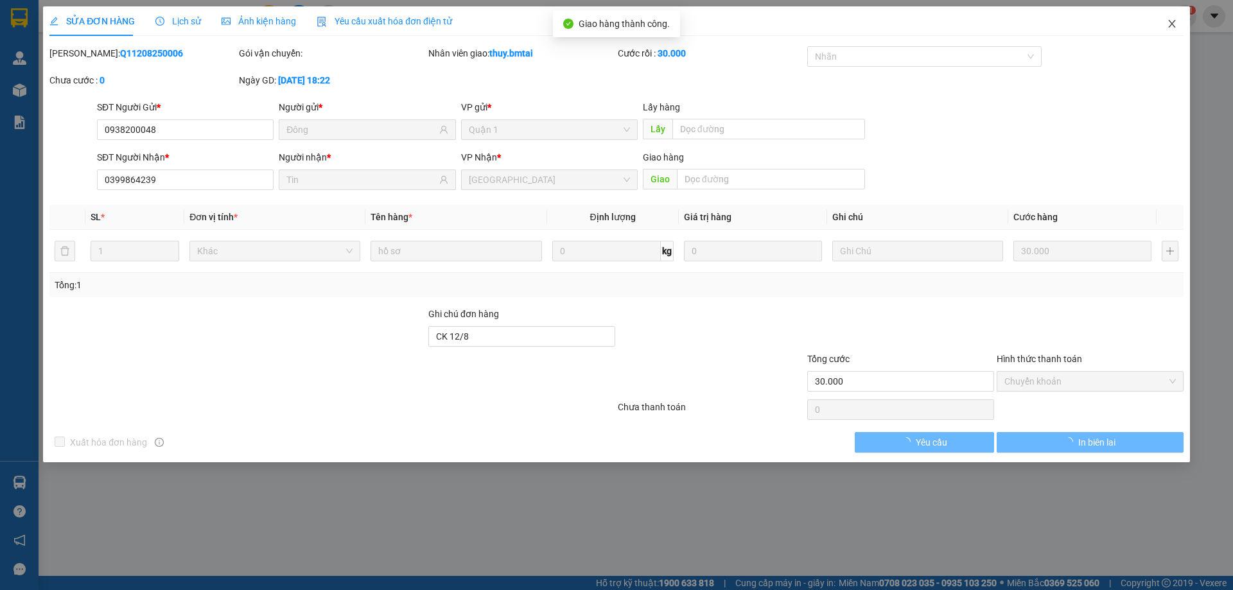
click at [1177, 26] on span "Close" at bounding box center [1172, 24] width 36 height 36
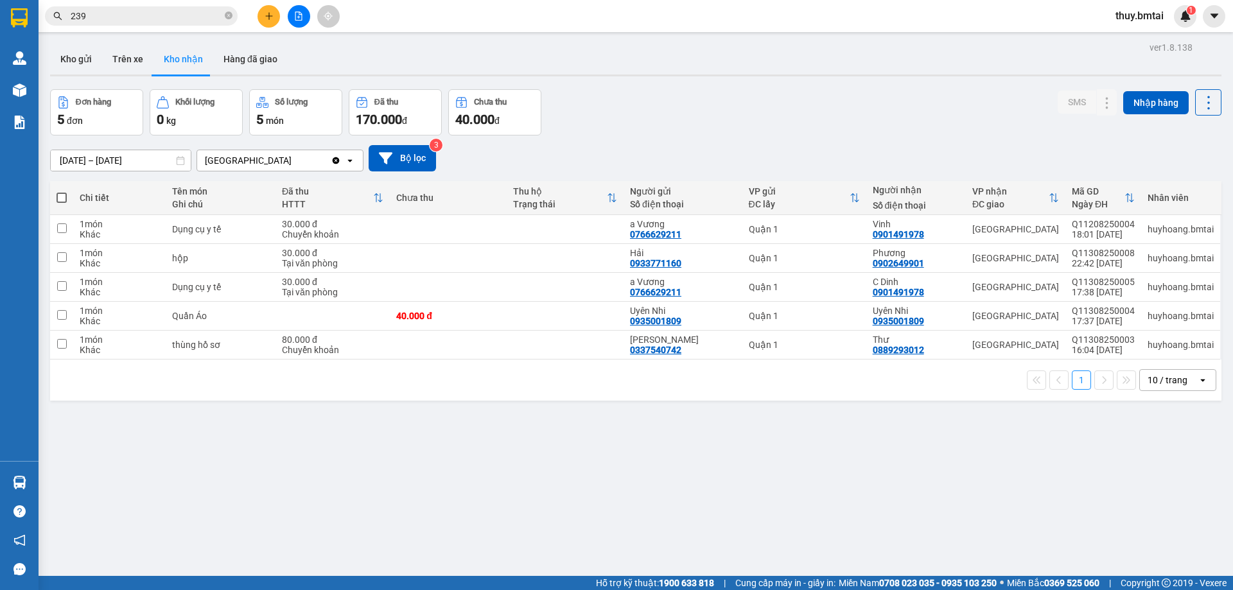
click at [147, 18] on input "239" at bounding box center [146, 16] width 151 height 14
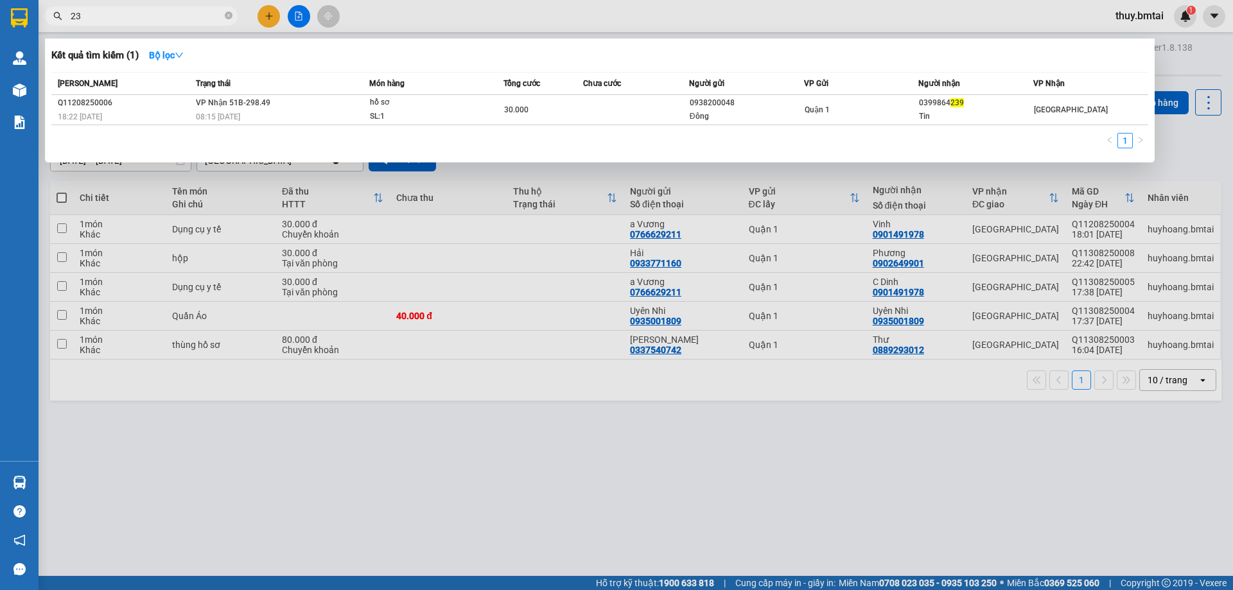
type input "2"
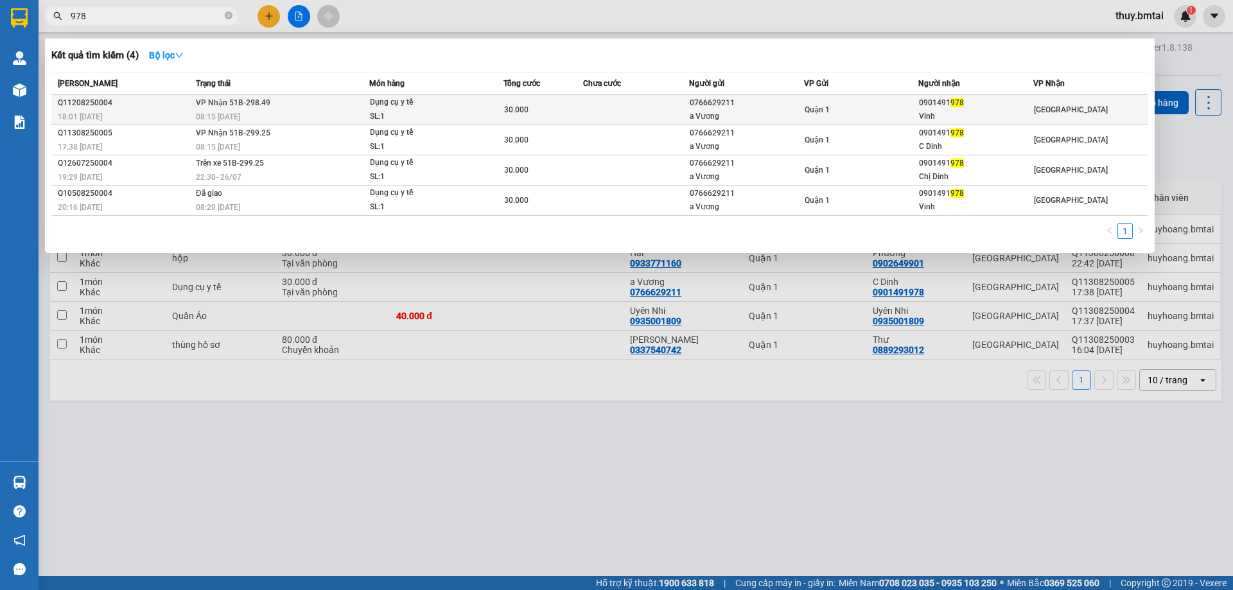
type input "978"
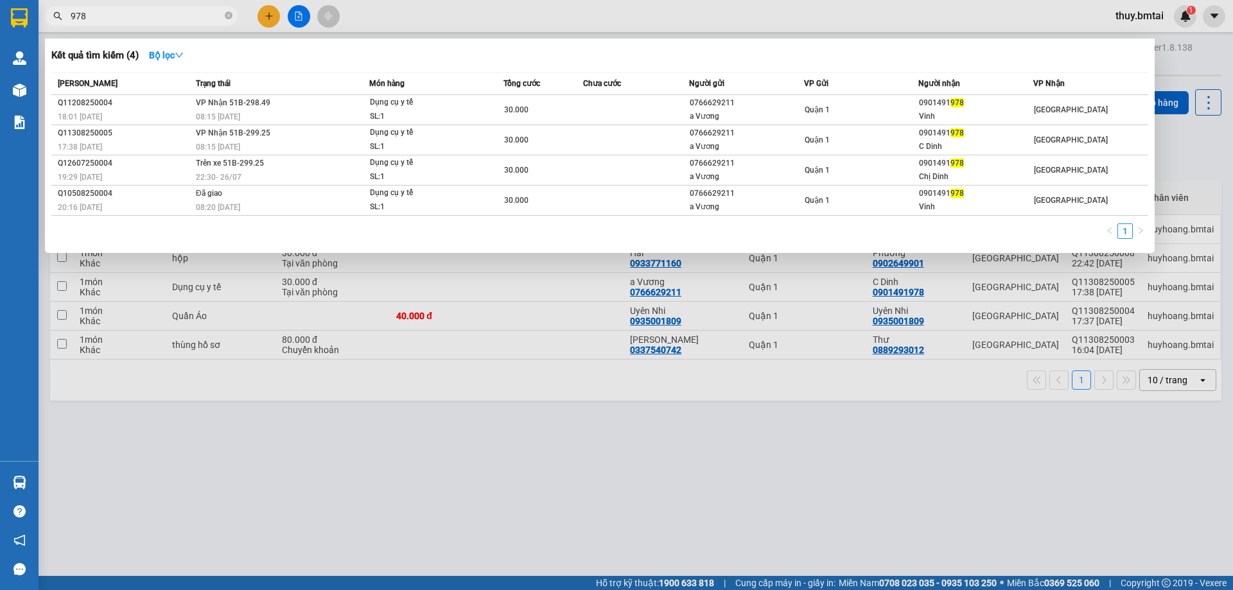
click at [881, 111] on div "Quận 1" at bounding box center [861, 110] width 114 height 14
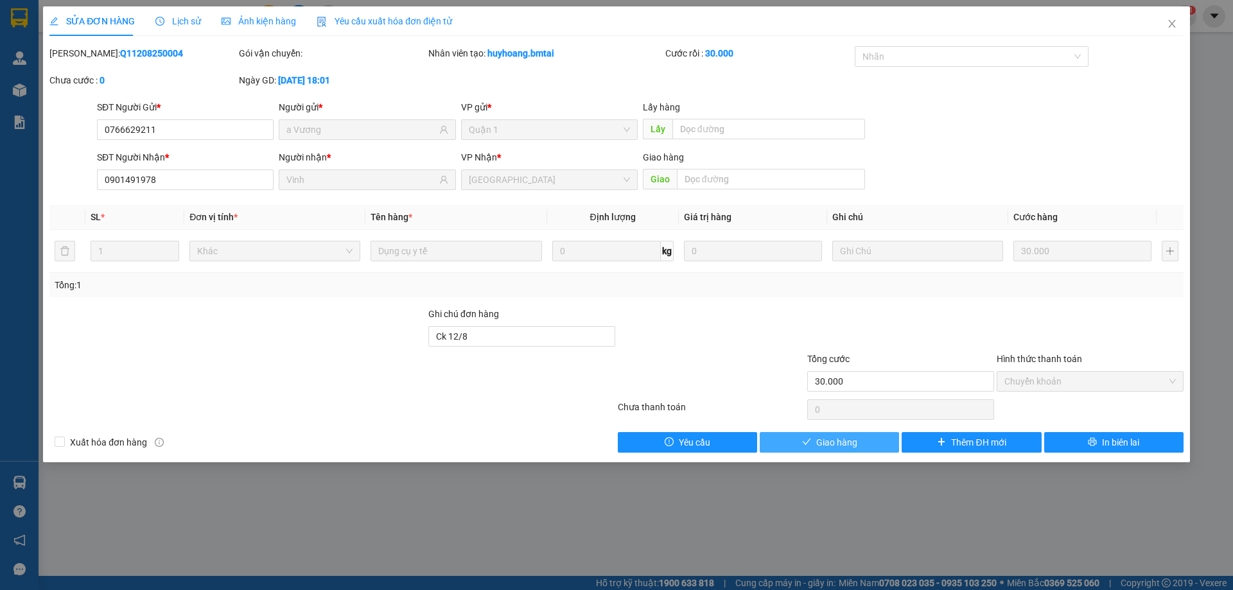
click at [878, 446] on button "Giao hàng" at bounding box center [828, 442] width 139 height 21
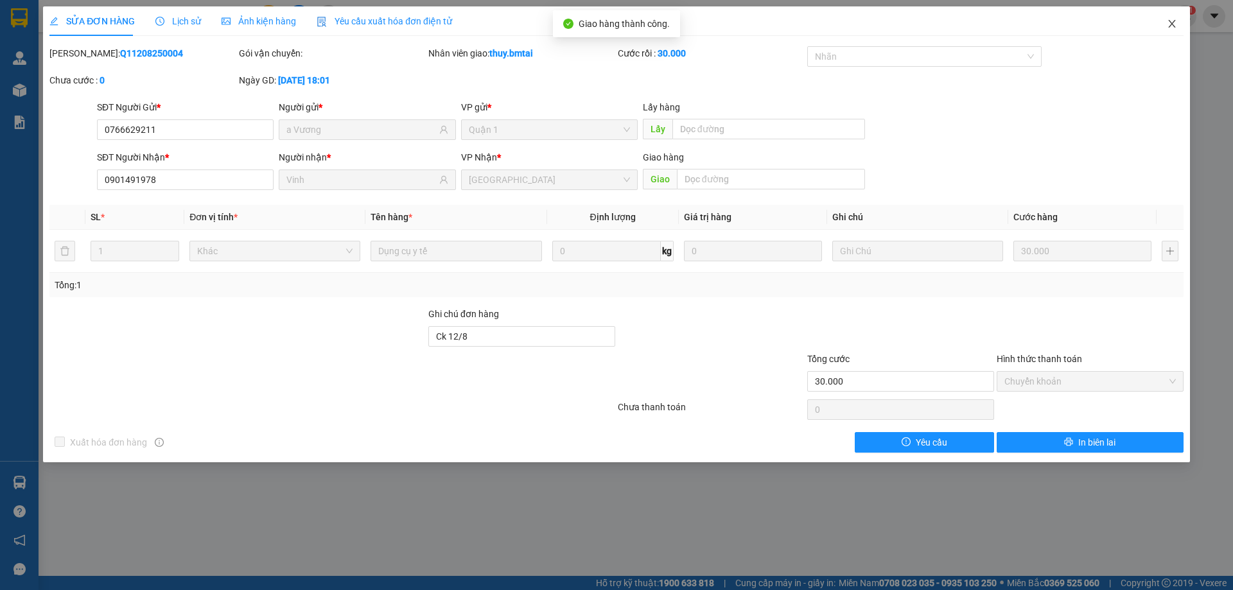
click at [1175, 23] on icon "close" at bounding box center [1171, 24] width 10 height 10
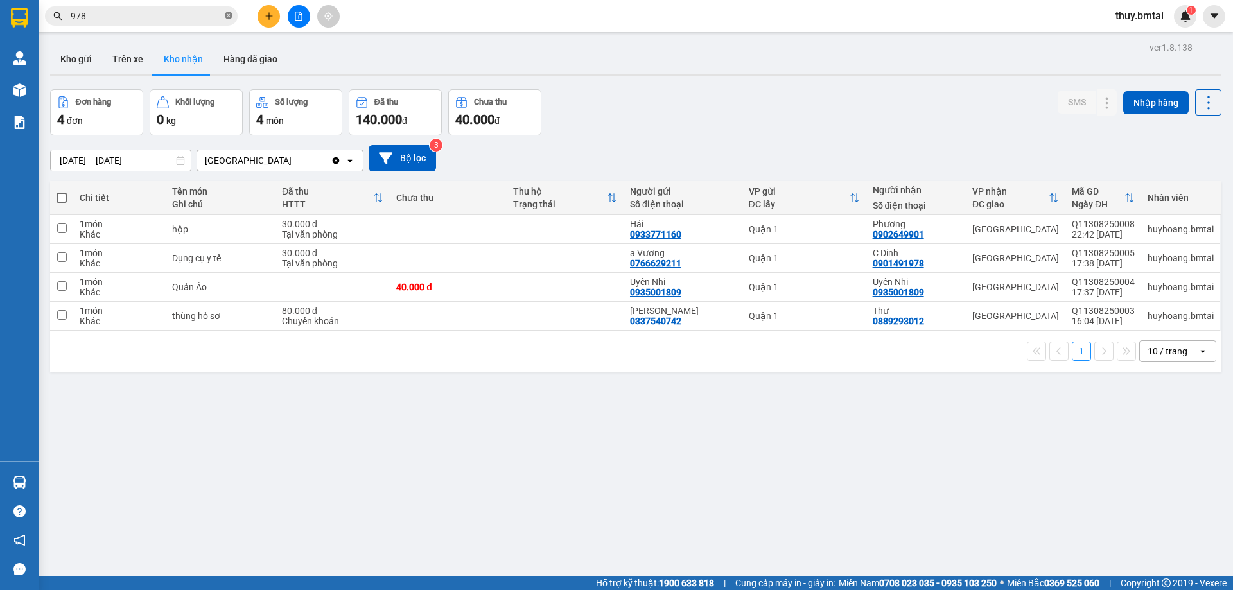
click at [230, 15] on icon "close-circle" at bounding box center [229, 16] width 8 height 8
click at [211, 13] on input "text" at bounding box center [146, 16] width 151 height 14
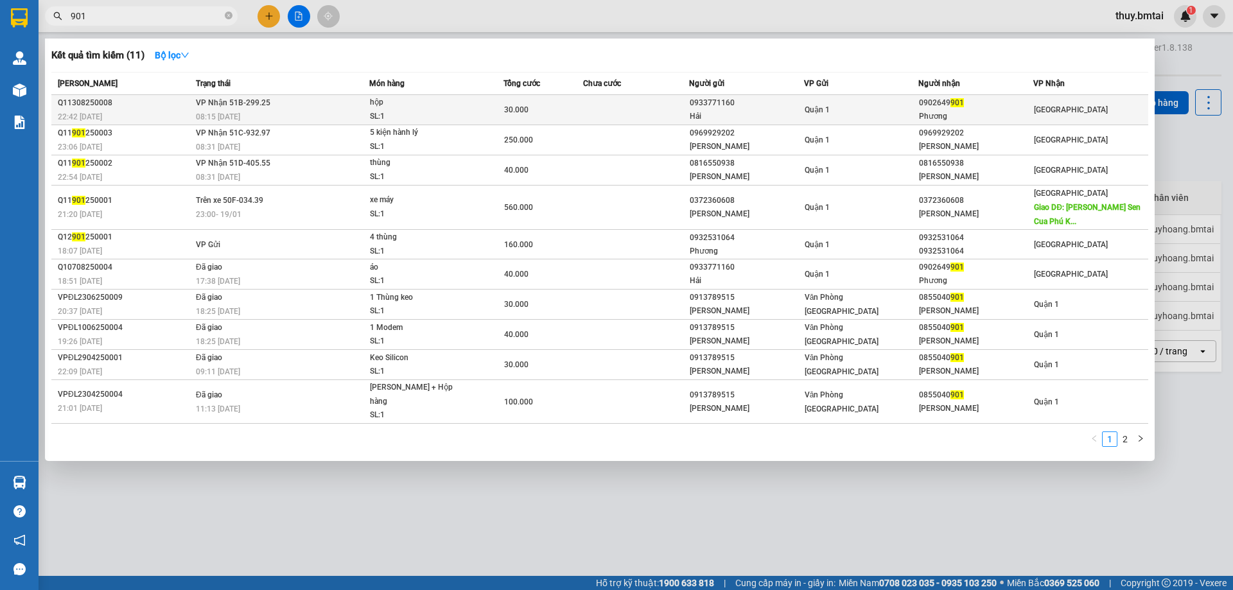
type input "901"
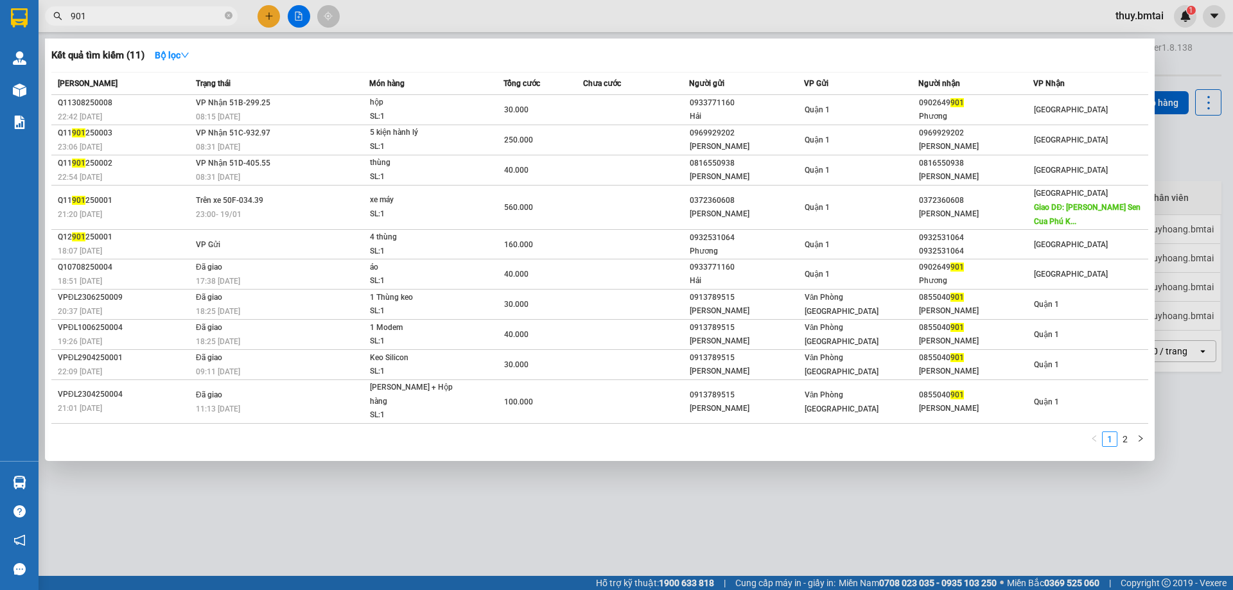
click at [779, 105] on div "0933771160" at bounding box center [746, 102] width 114 height 13
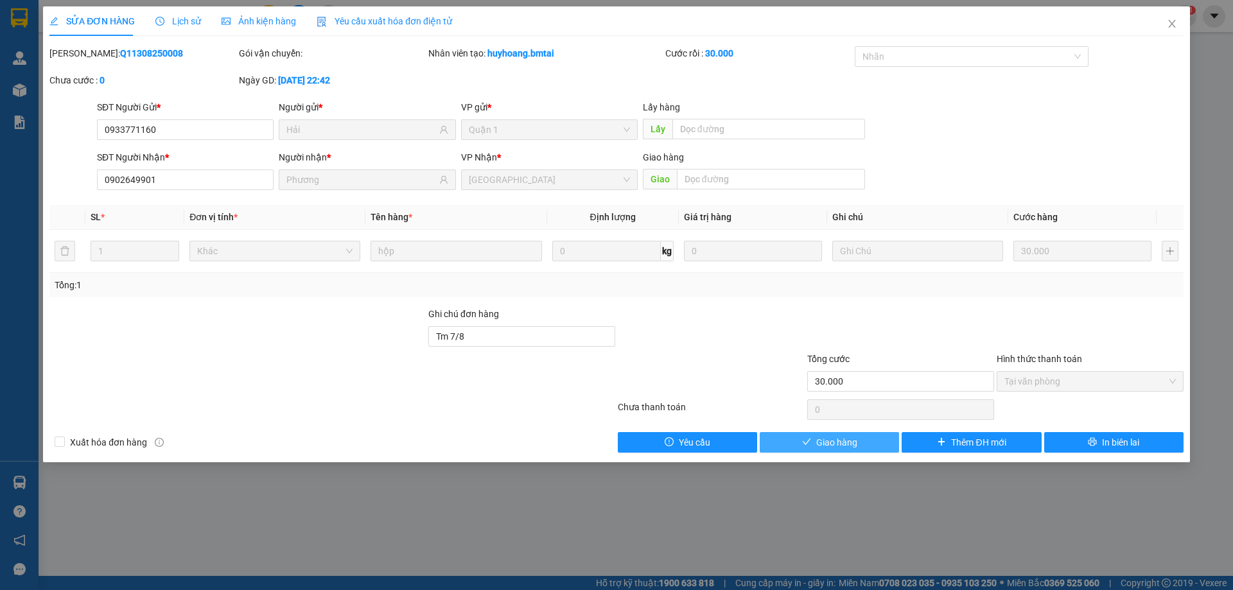
click at [865, 441] on button "Giao hàng" at bounding box center [828, 442] width 139 height 21
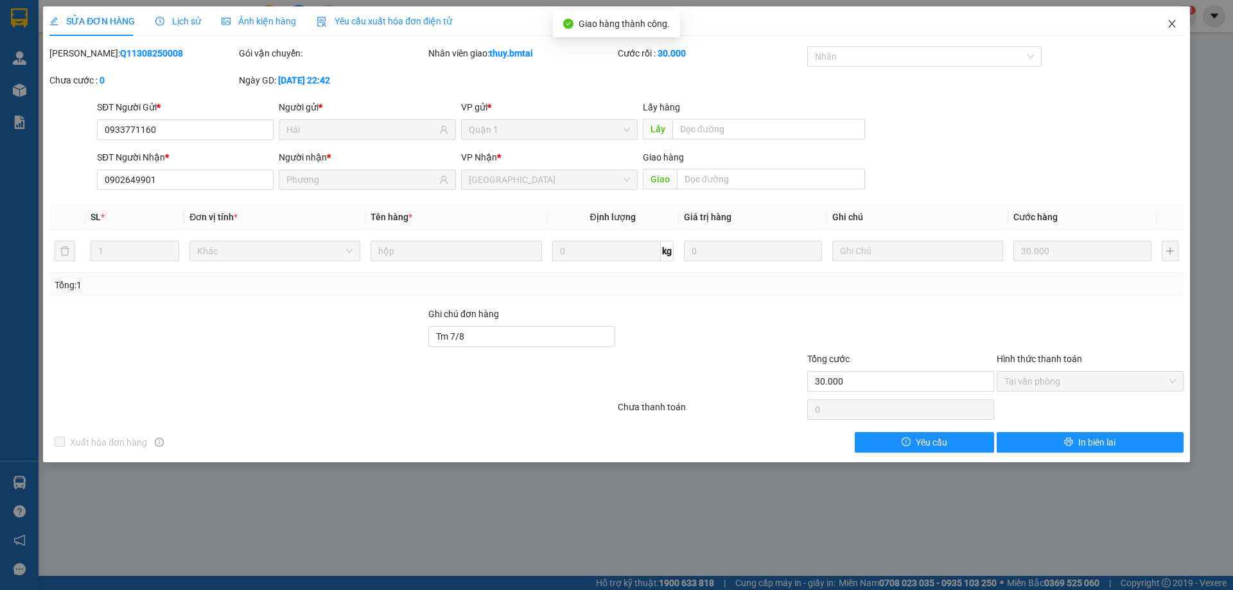
click at [1173, 24] on icon "close" at bounding box center [1171, 24] width 10 height 10
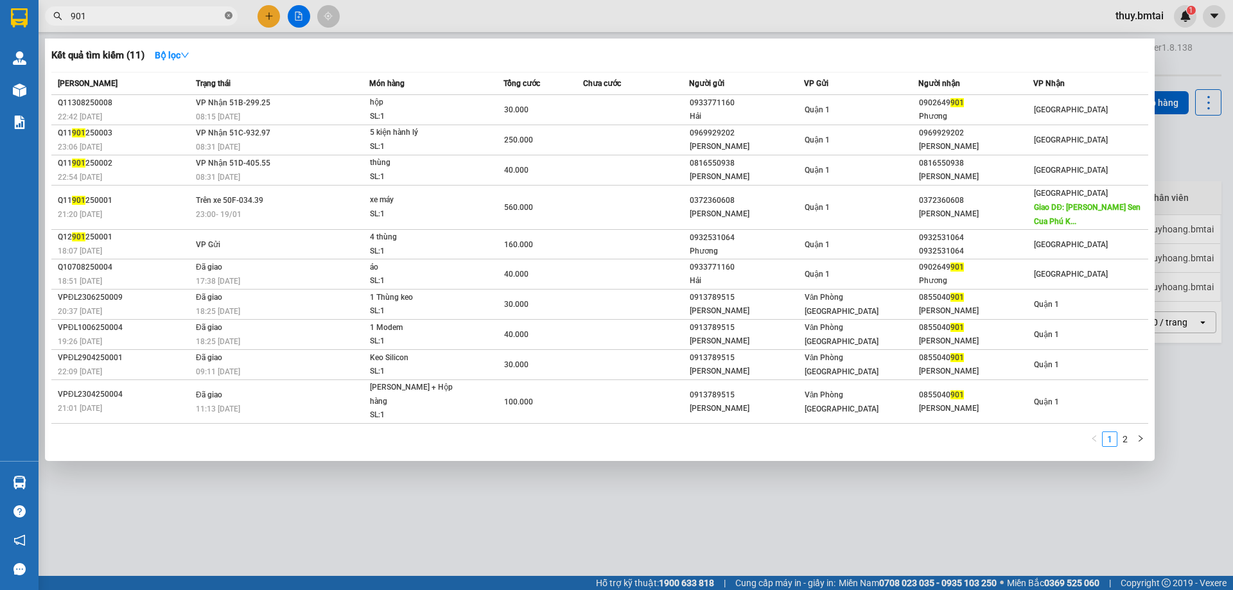
click at [228, 16] on icon "close-circle" at bounding box center [229, 16] width 8 height 8
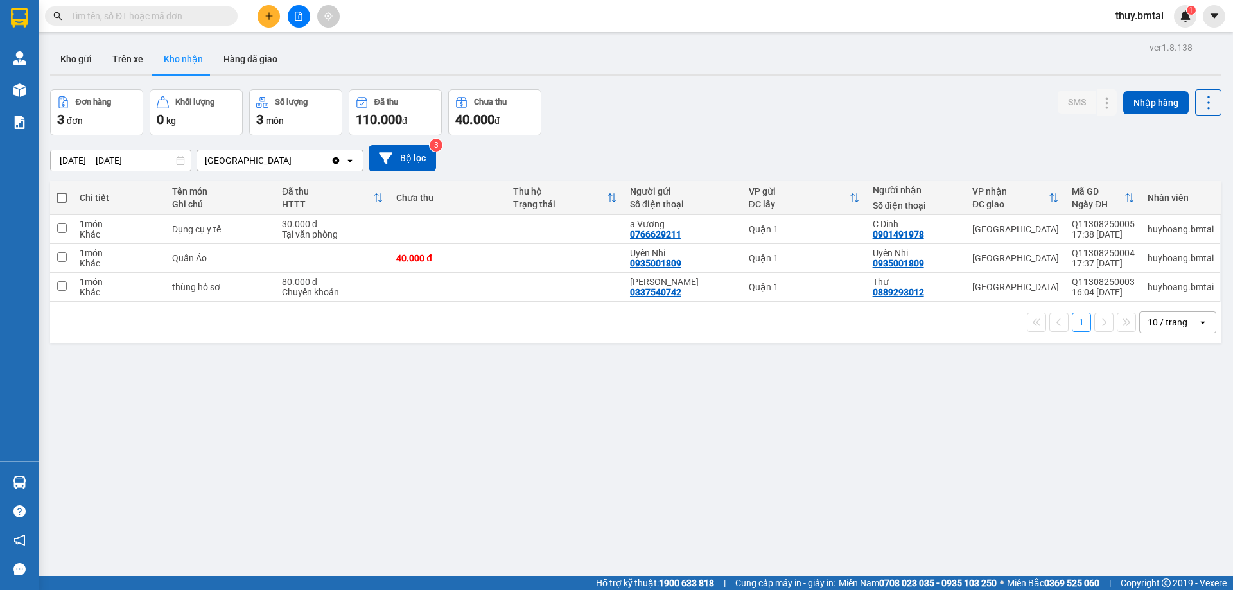
click at [198, 18] on input "text" at bounding box center [146, 16] width 151 height 14
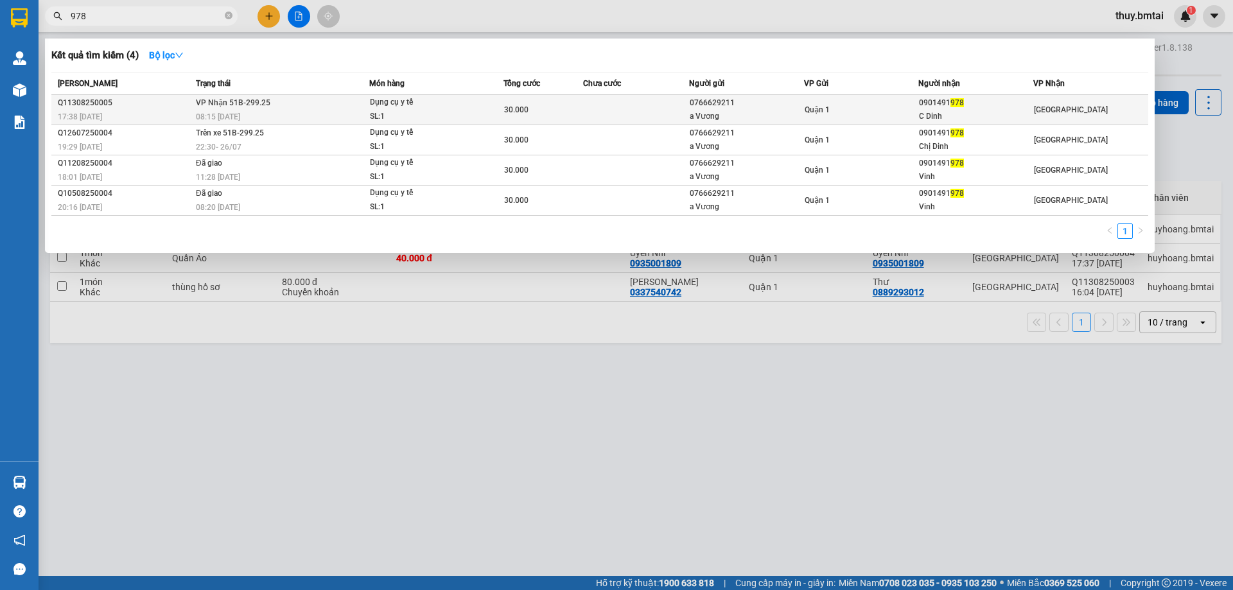
type input "978"
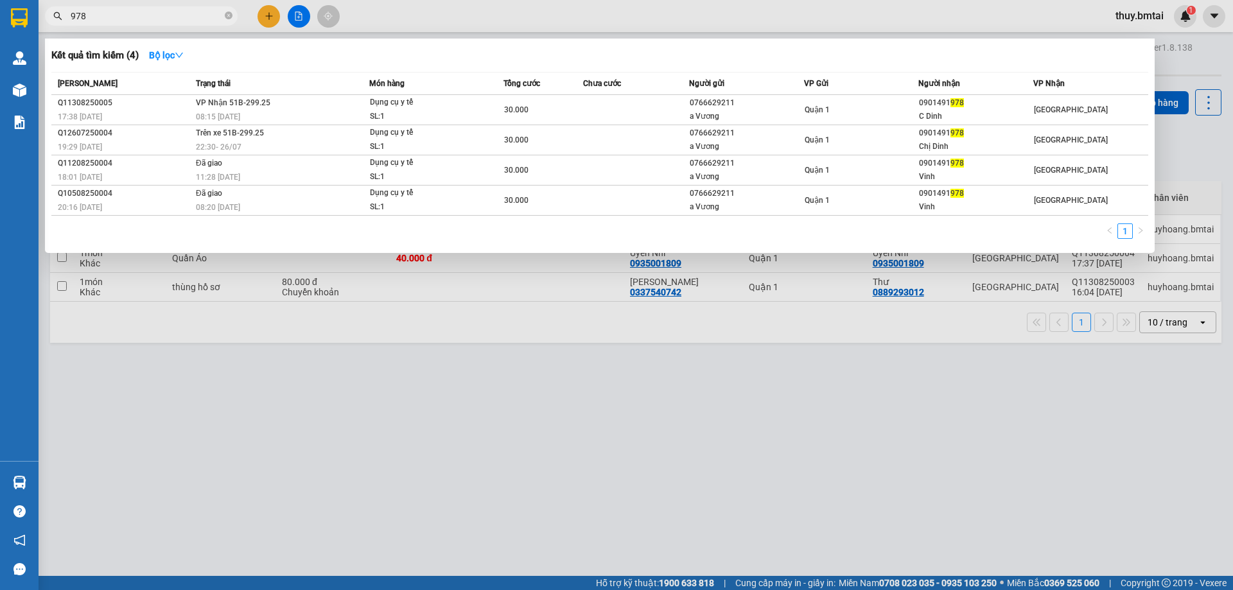
click at [840, 101] on td "Quận 1" at bounding box center [861, 110] width 115 height 30
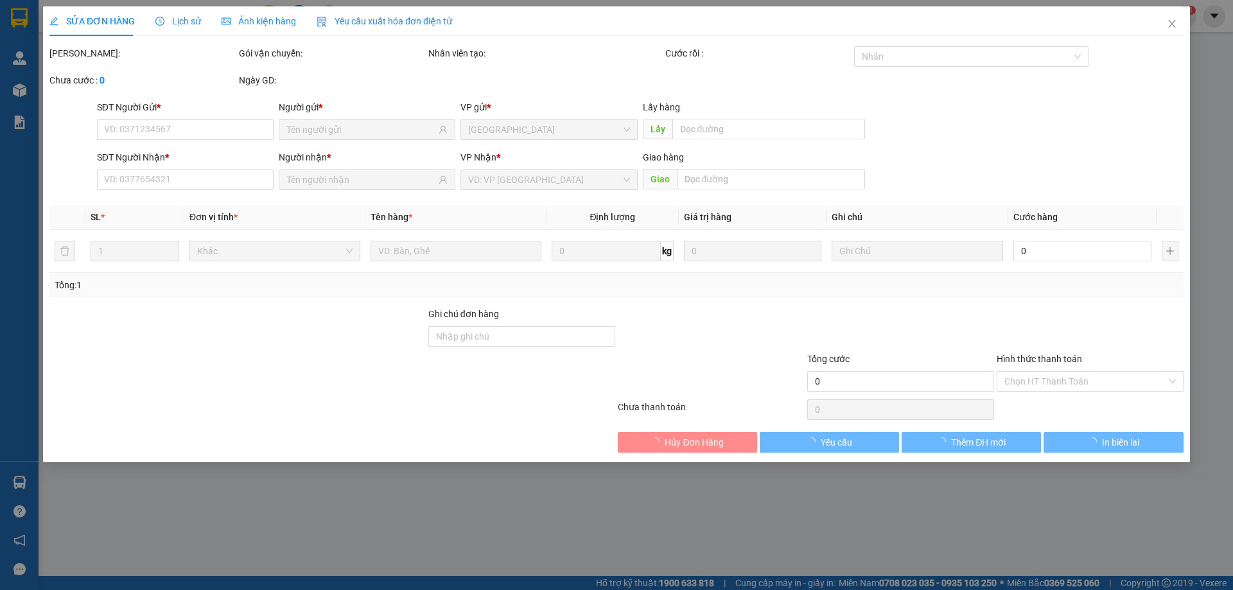
type input "0766629211"
type input "a Vương"
type input "0901491978"
type input "C Dinh"
type input "Tm 13/8"
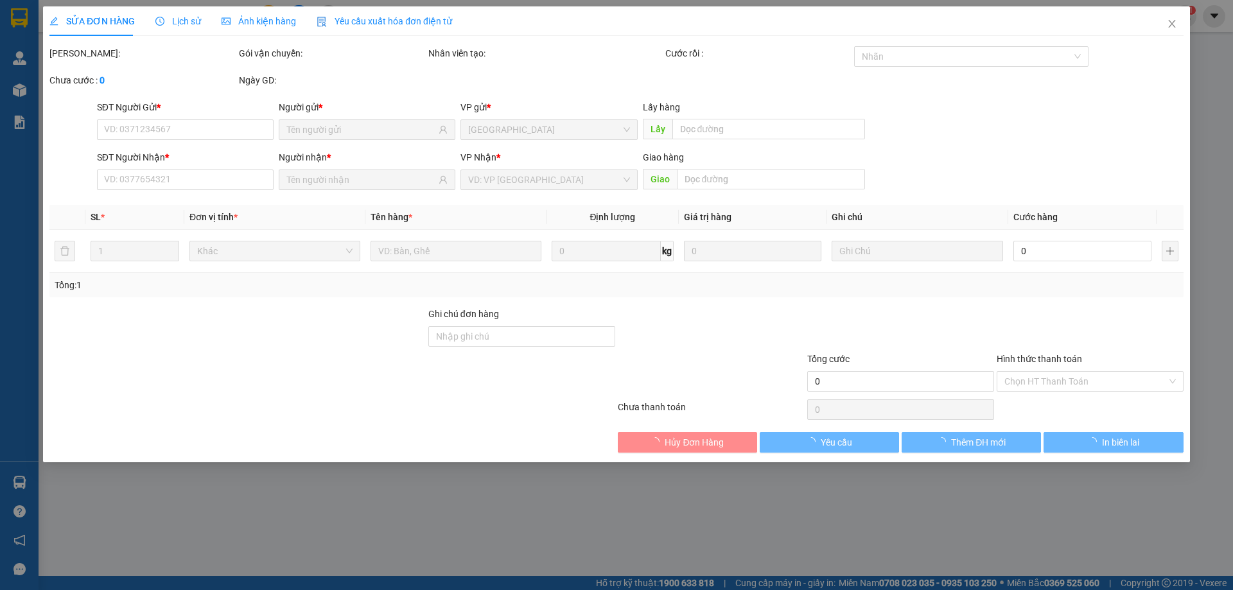
type input "30.000"
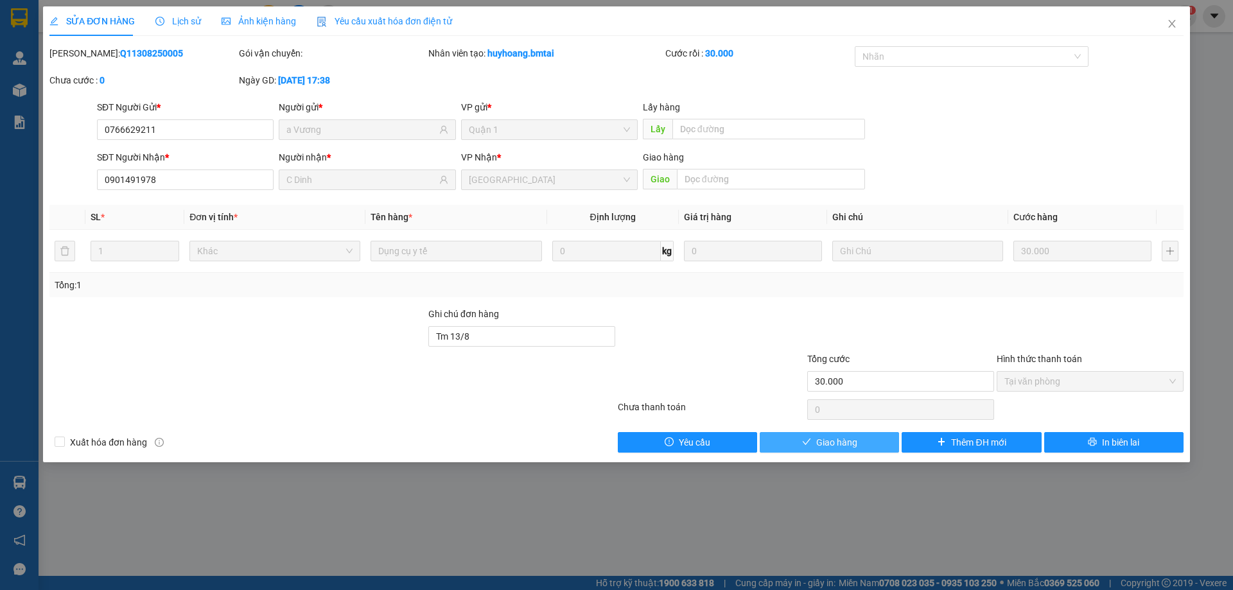
click at [861, 451] on button "Giao hàng" at bounding box center [828, 442] width 139 height 21
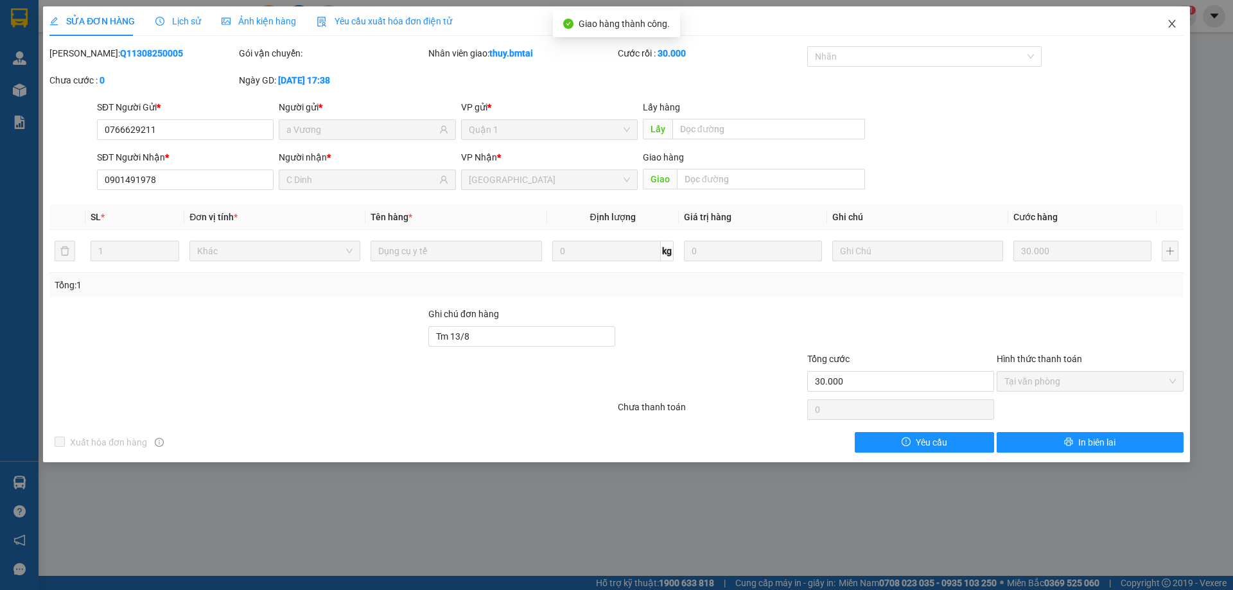
click at [1172, 19] on icon "close" at bounding box center [1171, 24] width 10 height 10
